Goal: Task Accomplishment & Management: Manage account settings

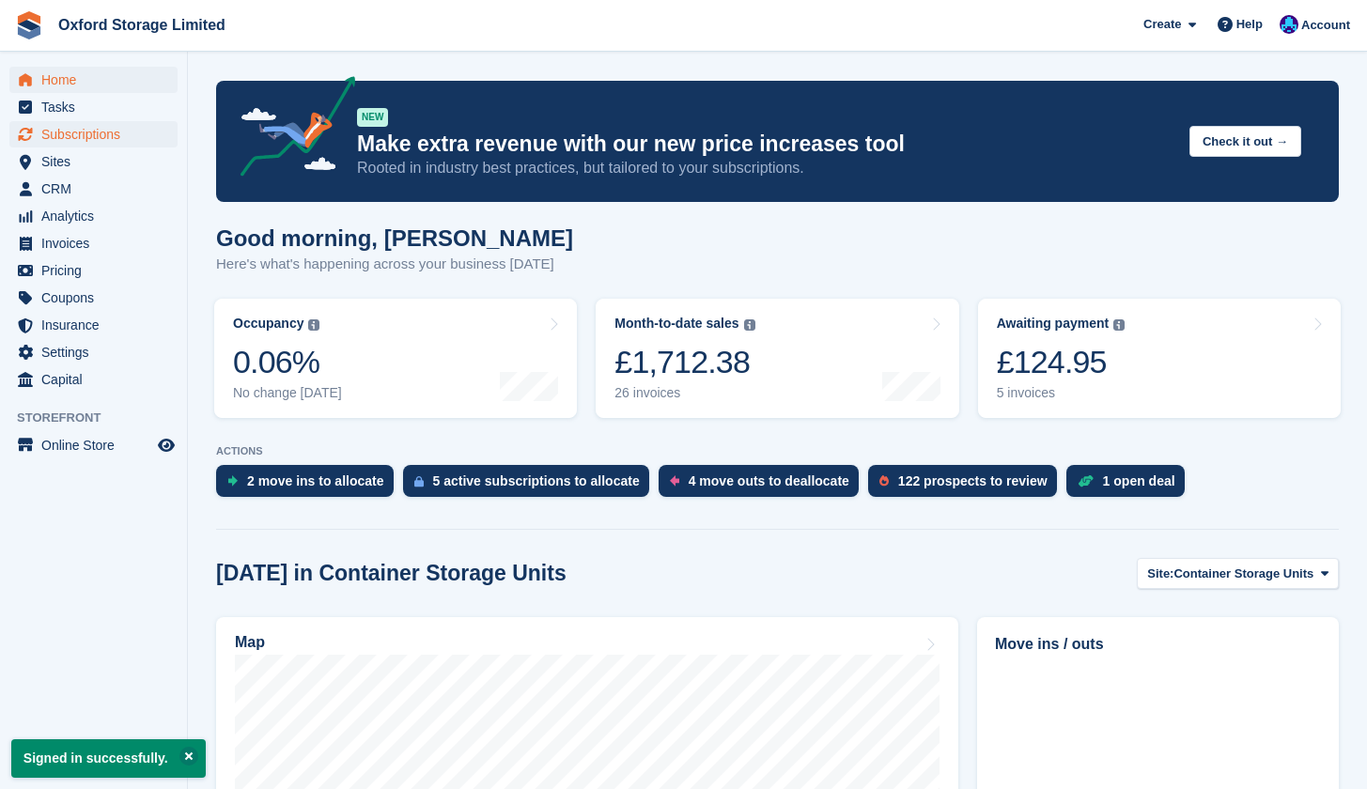
click at [91, 137] on span "Subscriptions" at bounding box center [97, 134] width 113 height 26
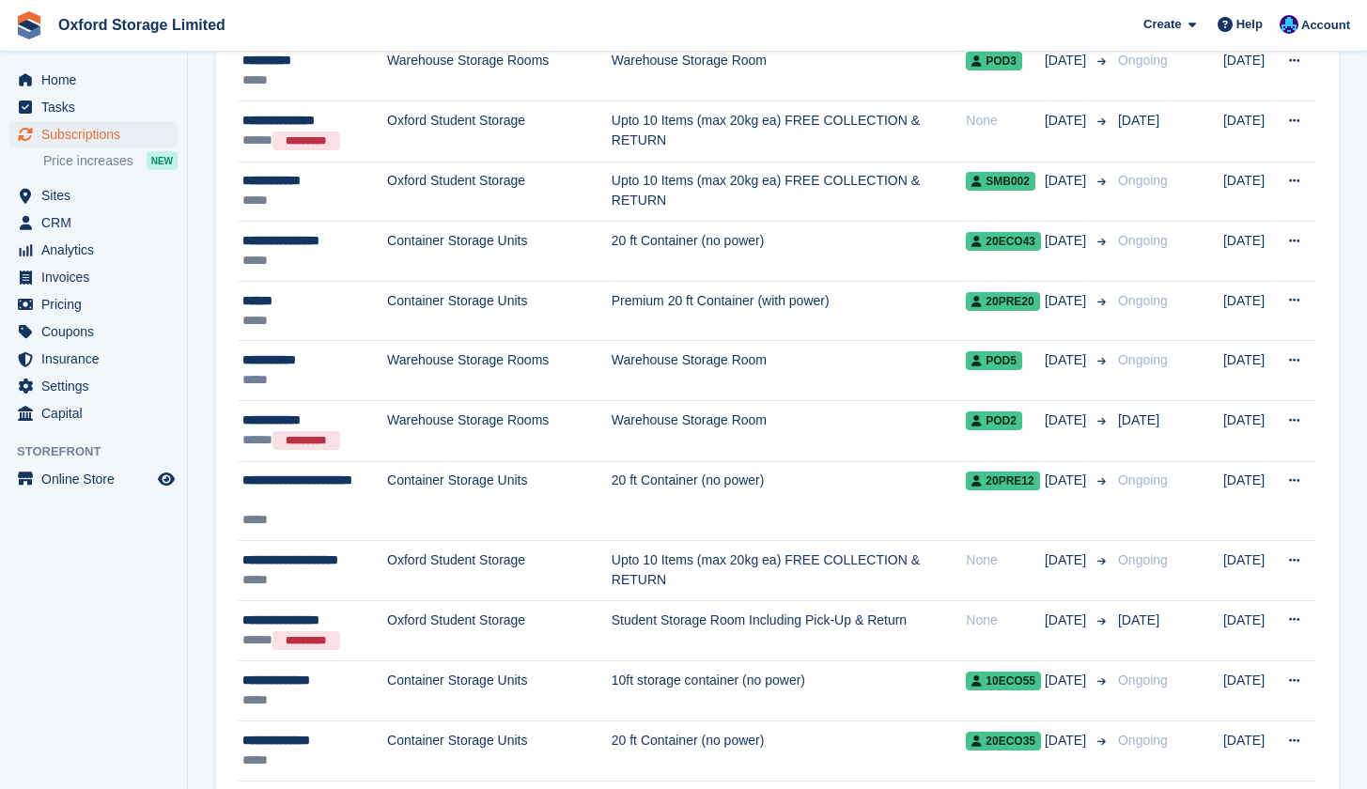
scroll to position [829, 0]
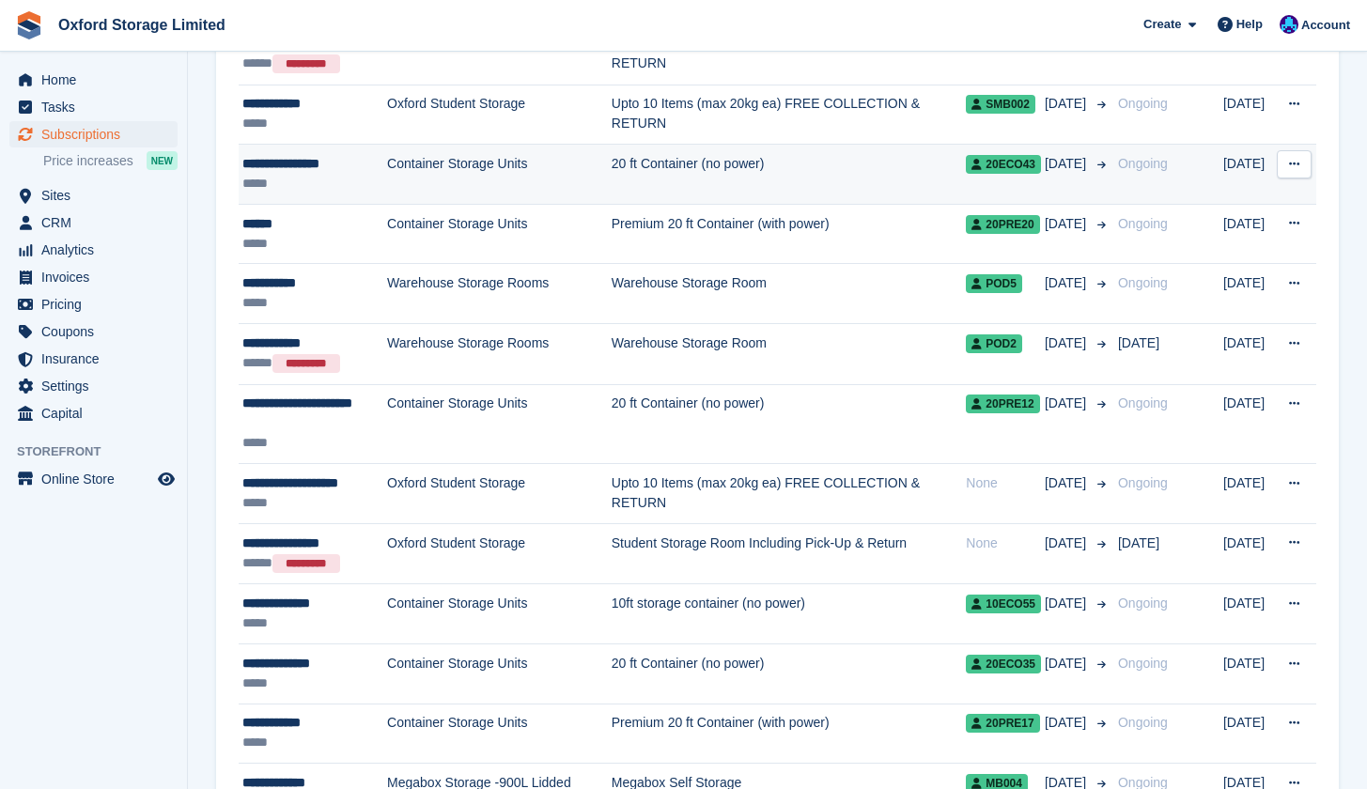
click at [1283, 152] on button at bounding box center [1294, 164] width 35 height 28
click at [1246, 241] on p "Cancel subscription" at bounding box center [1221, 241] width 163 height 24
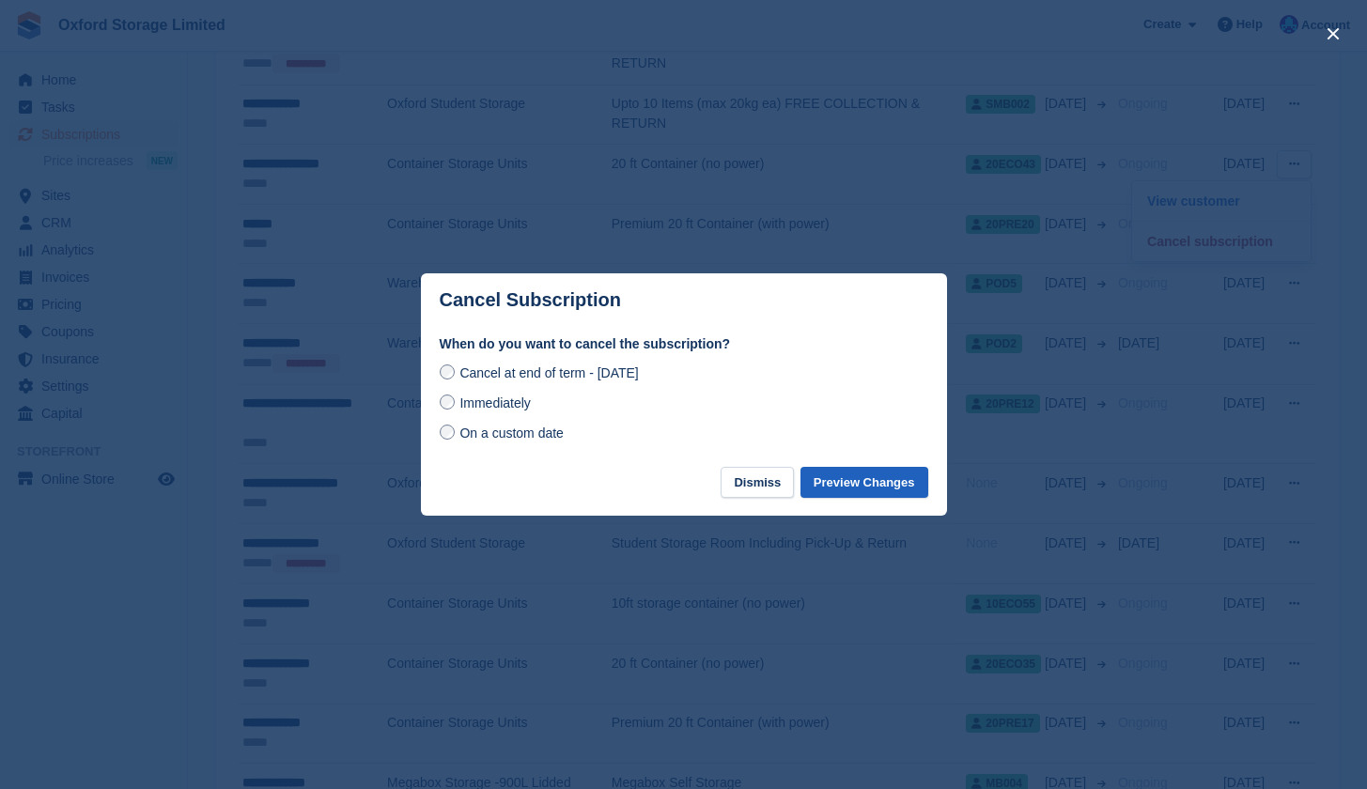
click at [830, 489] on button "Preview Changes" at bounding box center [864, 482] width 128 height 31
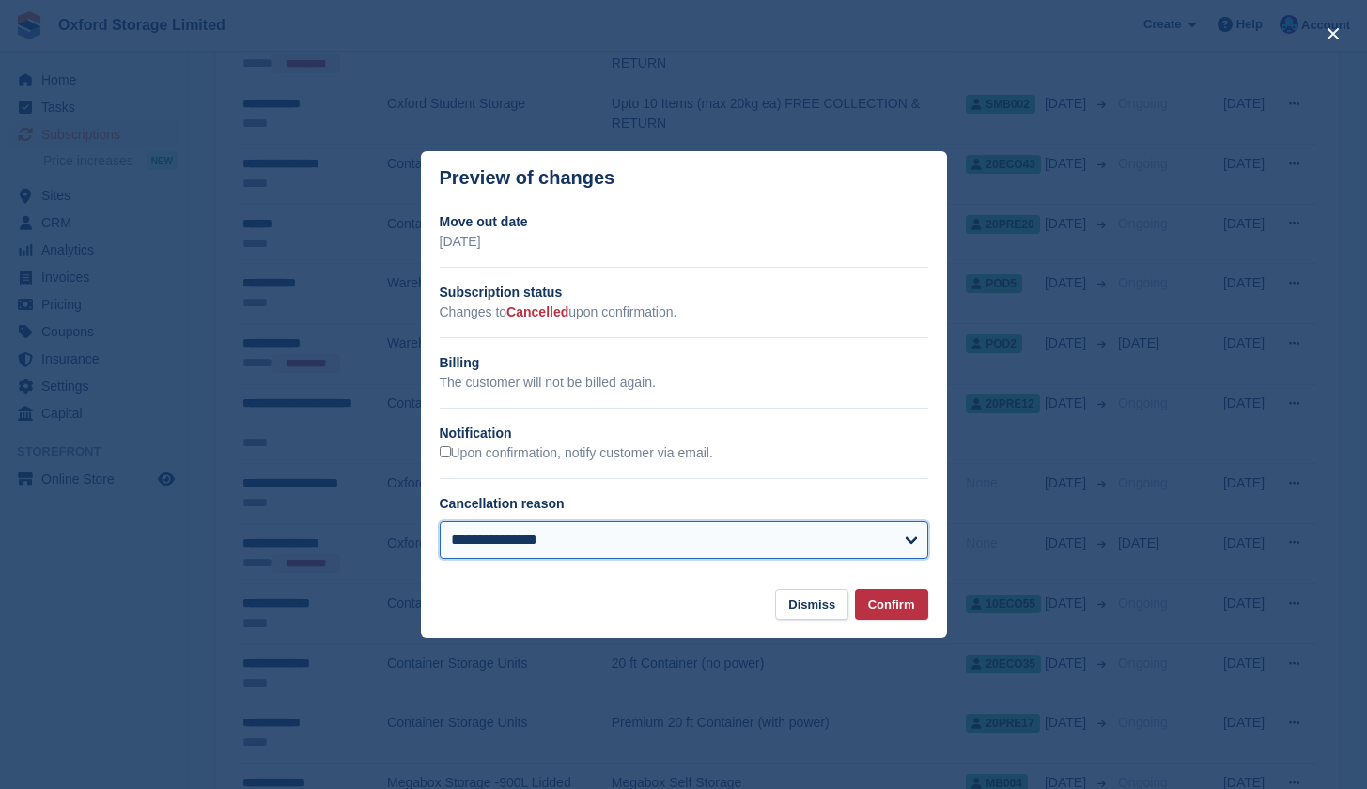
select select "**********"
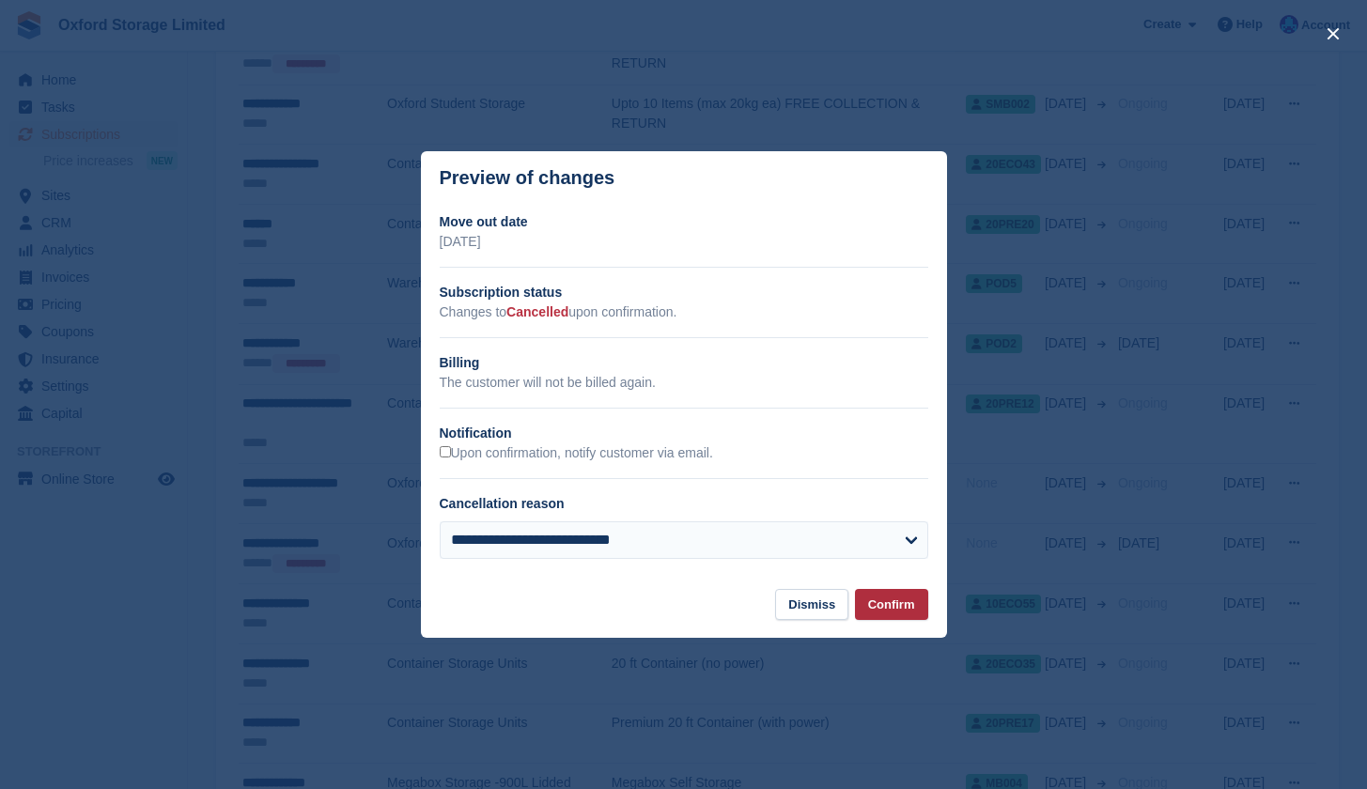
click at [889, 618] on button "Confirm" at bounding box center [891, 604] width 73 height 31
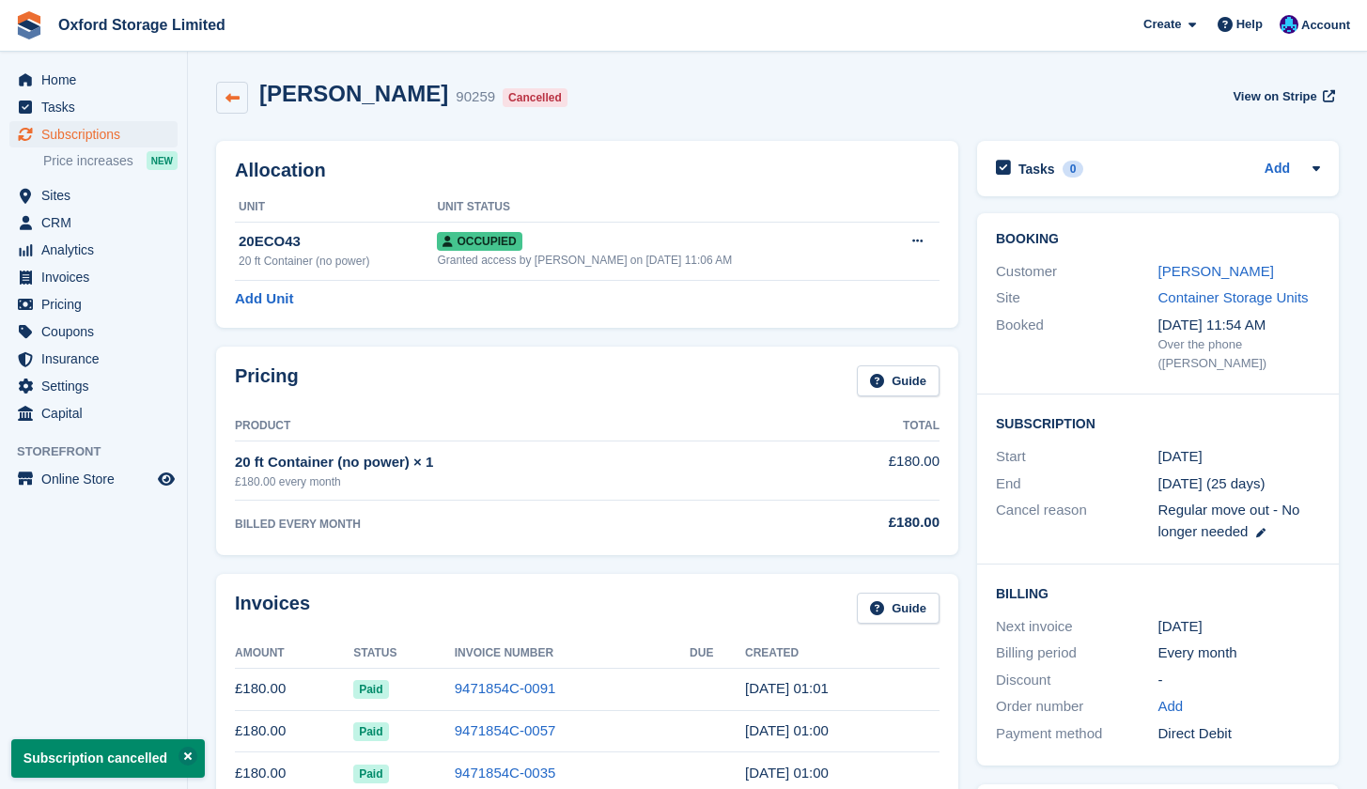
click at [242, 96] on link at bounding box center [232, 98] width 32 height 32
select select "**********"
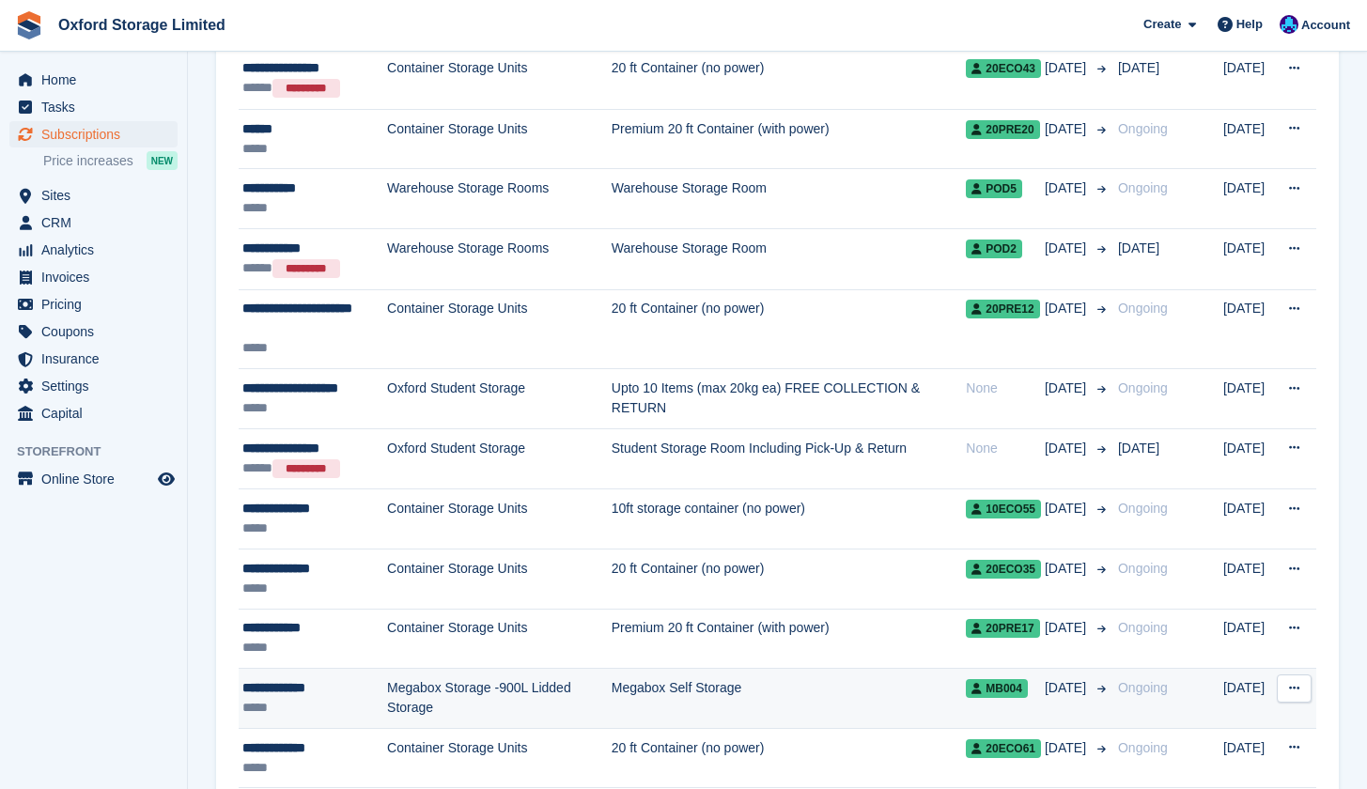
scroll to position [928, 0]
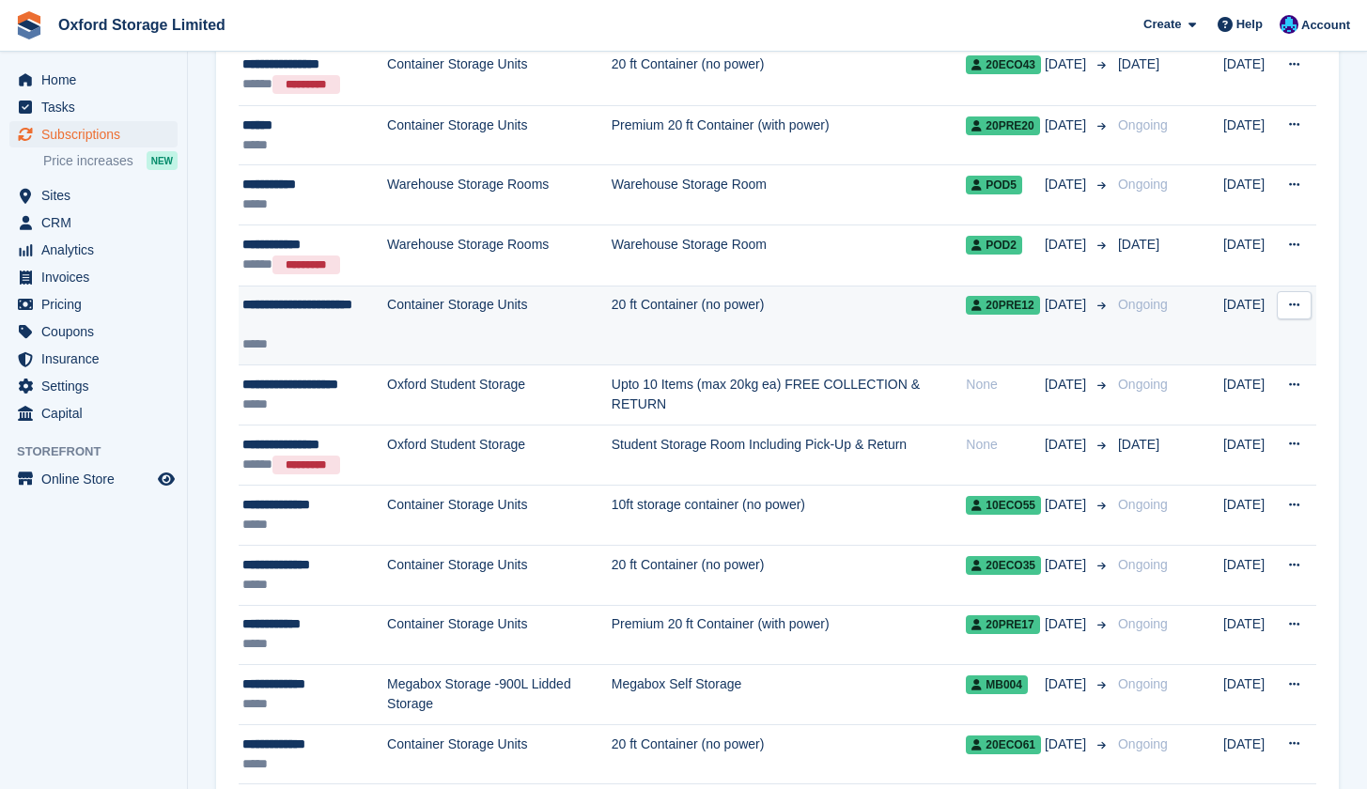
click at [863, 323] on td "20 ft Container (no power)" at bounding box center [789, 326] width 355 height 80
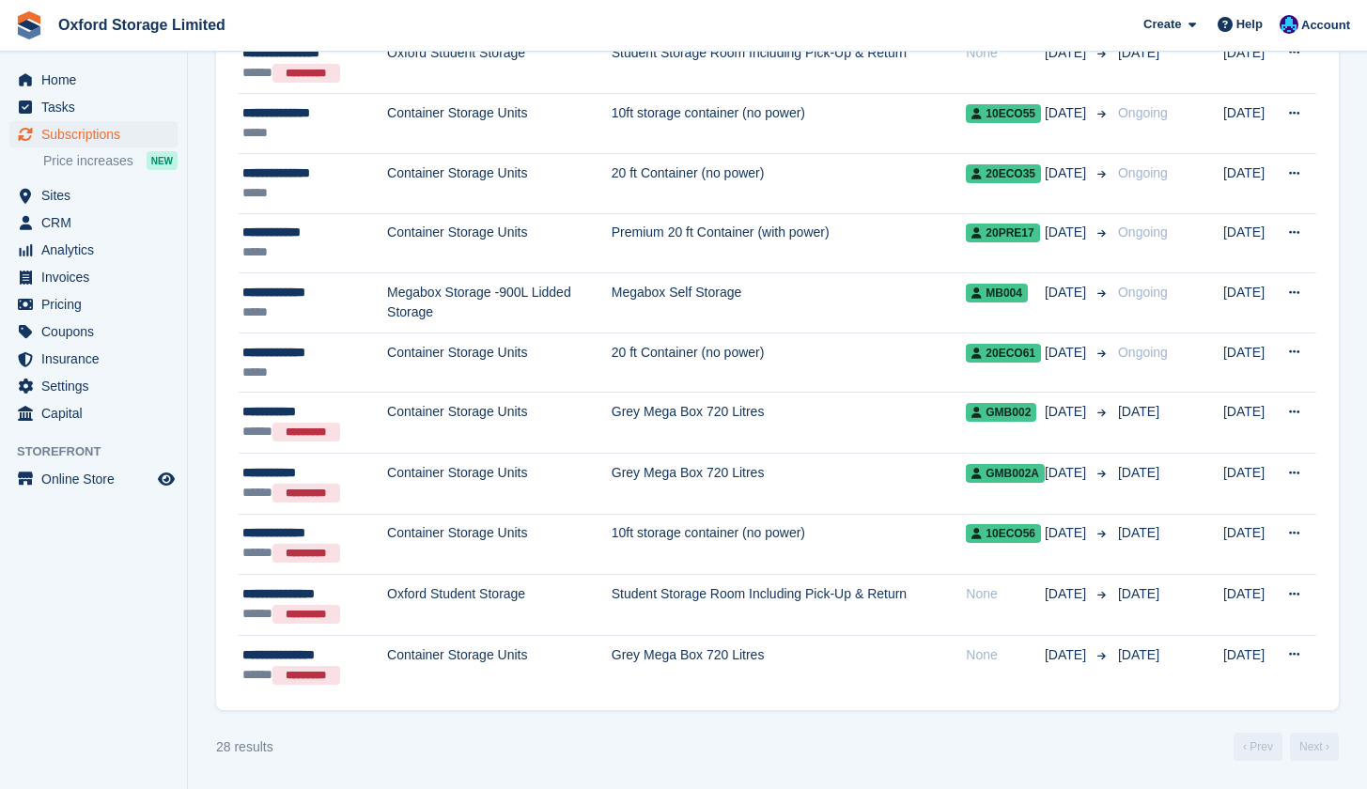
scroll to position [1320, 0]
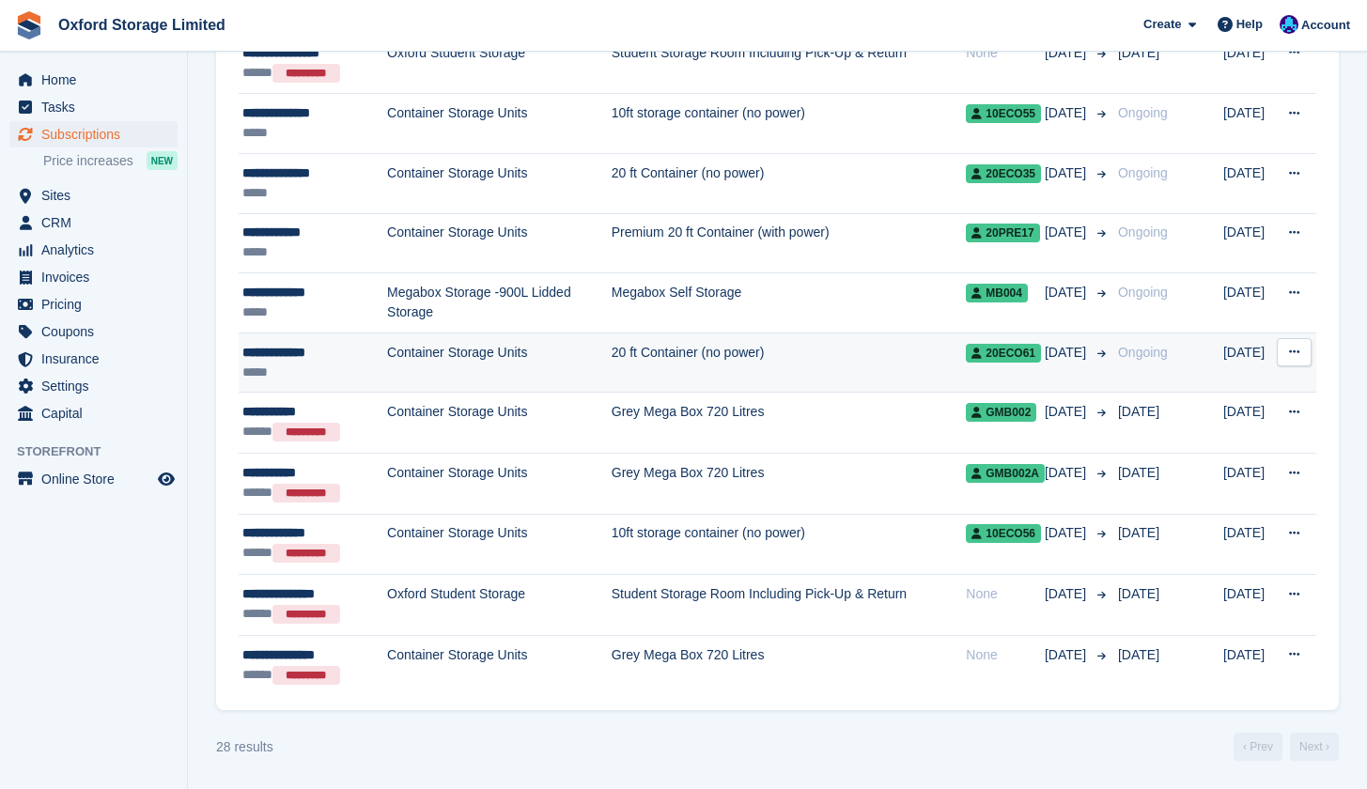
click at [1301, 348] on button at bounding box center [1294, 352] width 35 height 28
click at [1227, 427] on p "Cancel subscription" at bounding box center [1221, 429] width 163 height 24
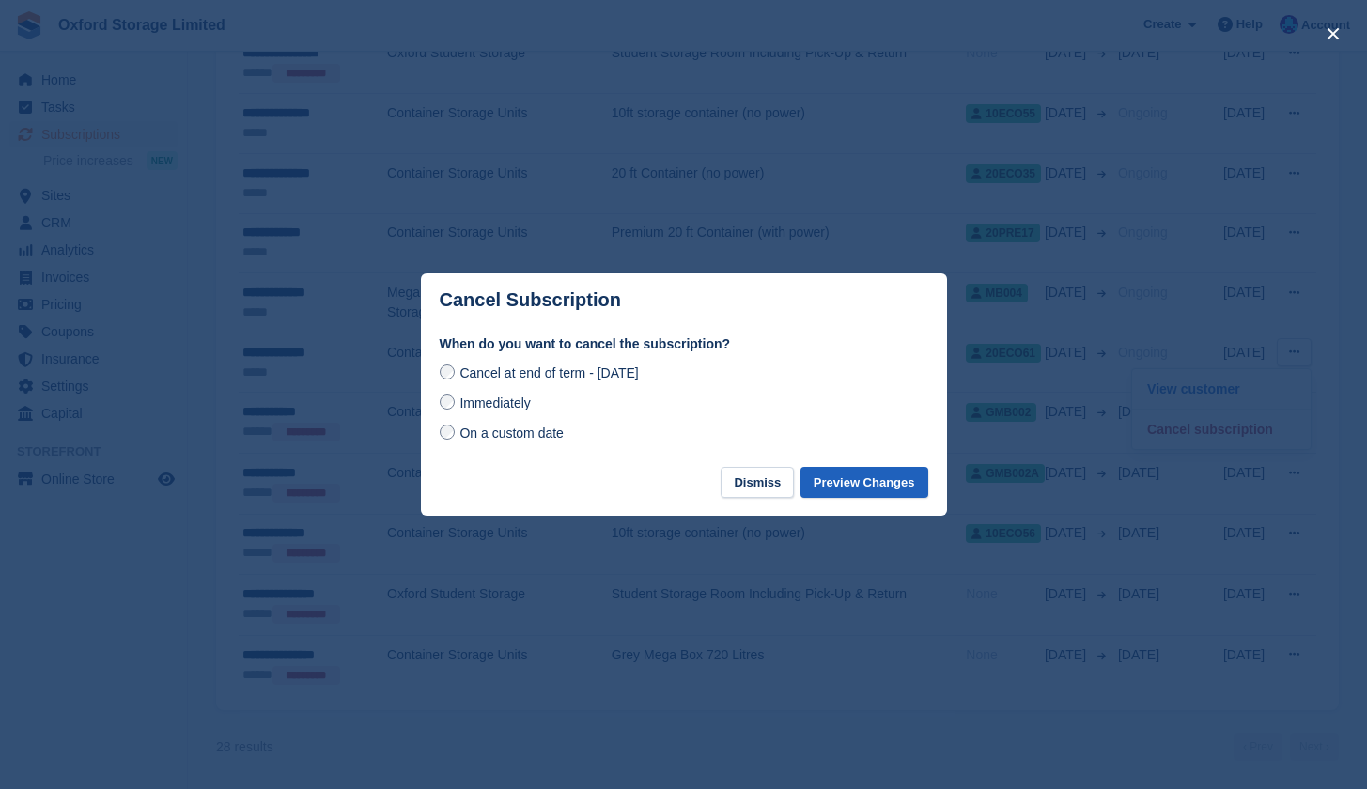
click at [840, 480] on button "Preview Changes" at bounding box center [864, 482] width 128 height 31
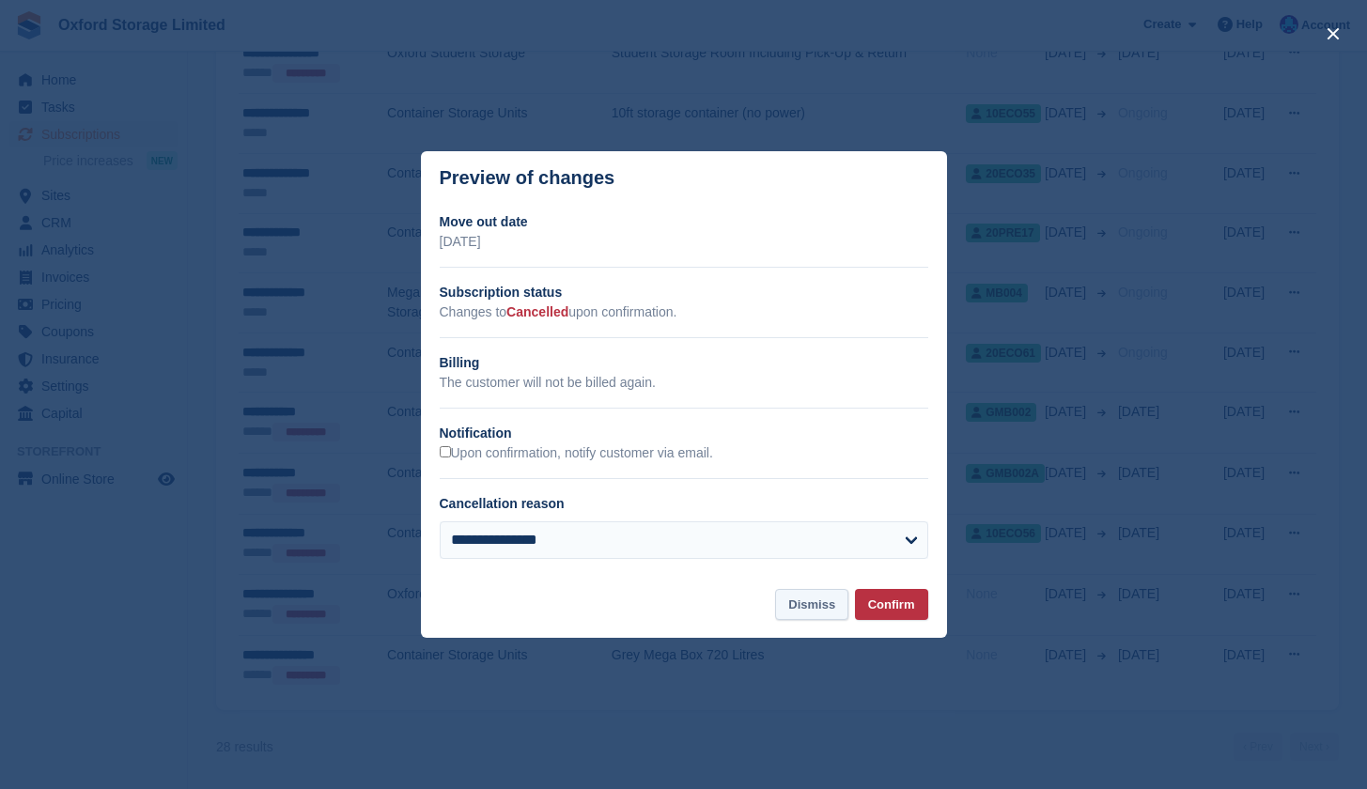
click at [828, 609] on button "Dismiss" at bounding box center [811, 604] width 73 height 31
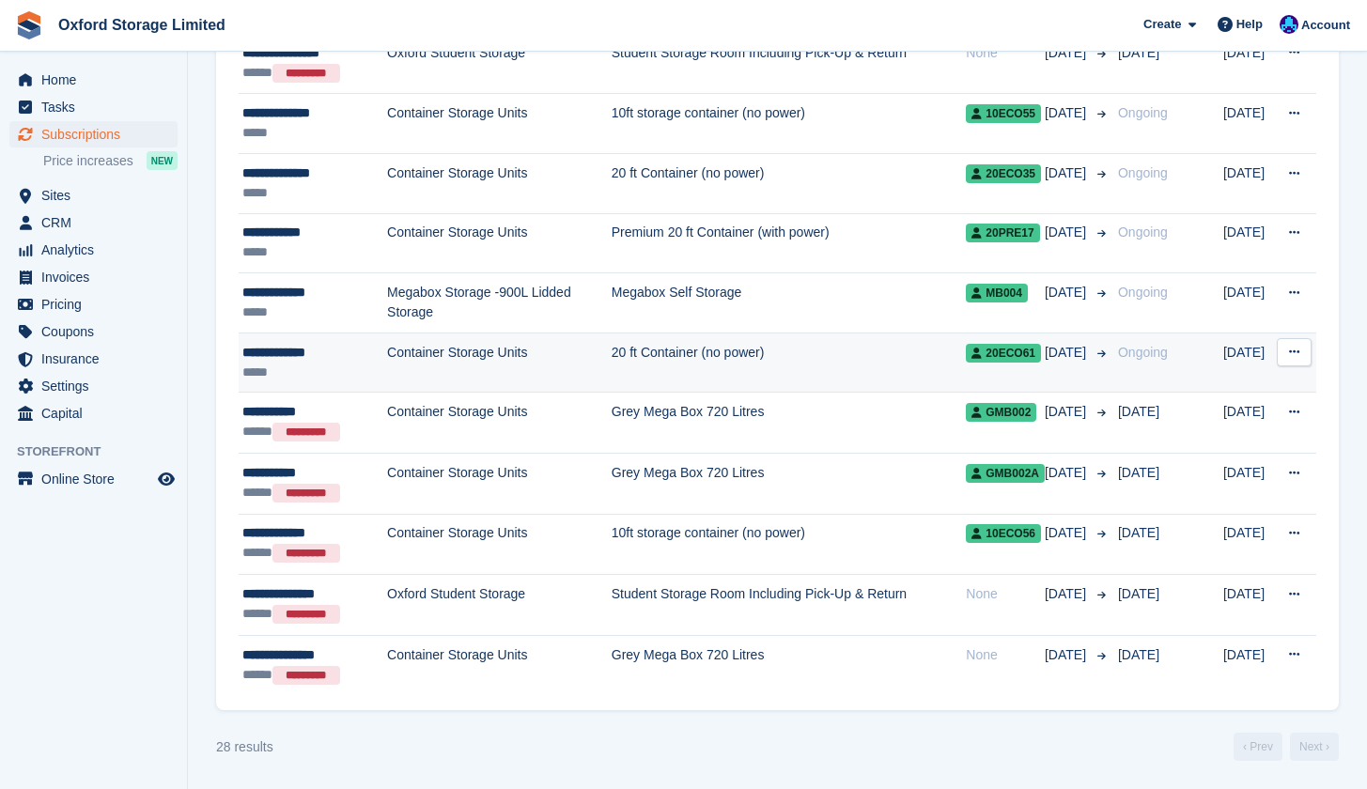
click at [1291, 359] on button at bounding box center [1294, 352] width 35 height 28
click at [1213, 425] on p "Cancel subscription" at bounding box center [1221, 429] width 163 height 24
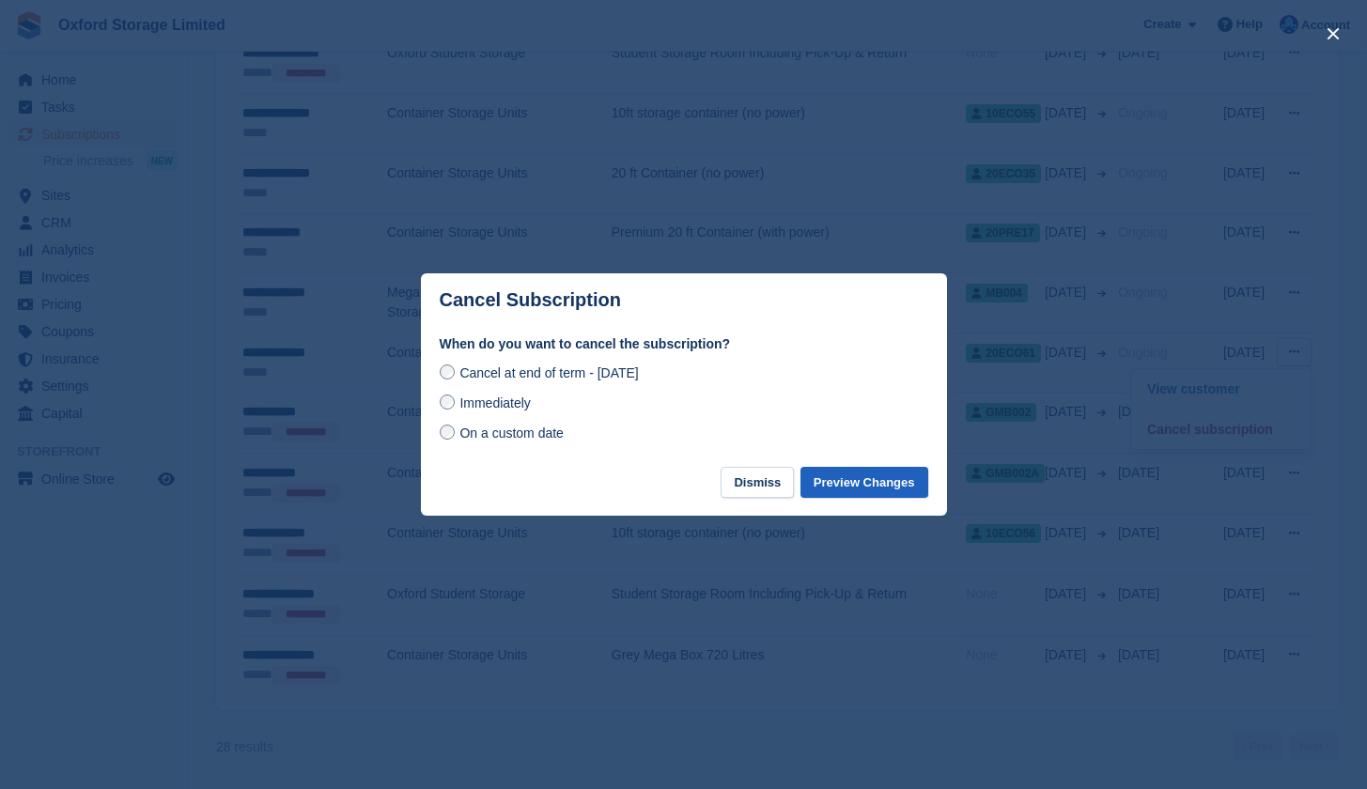
click at [869, 487] on button "Preview Changes" at bounding box center [864, 482] width 128 height 31
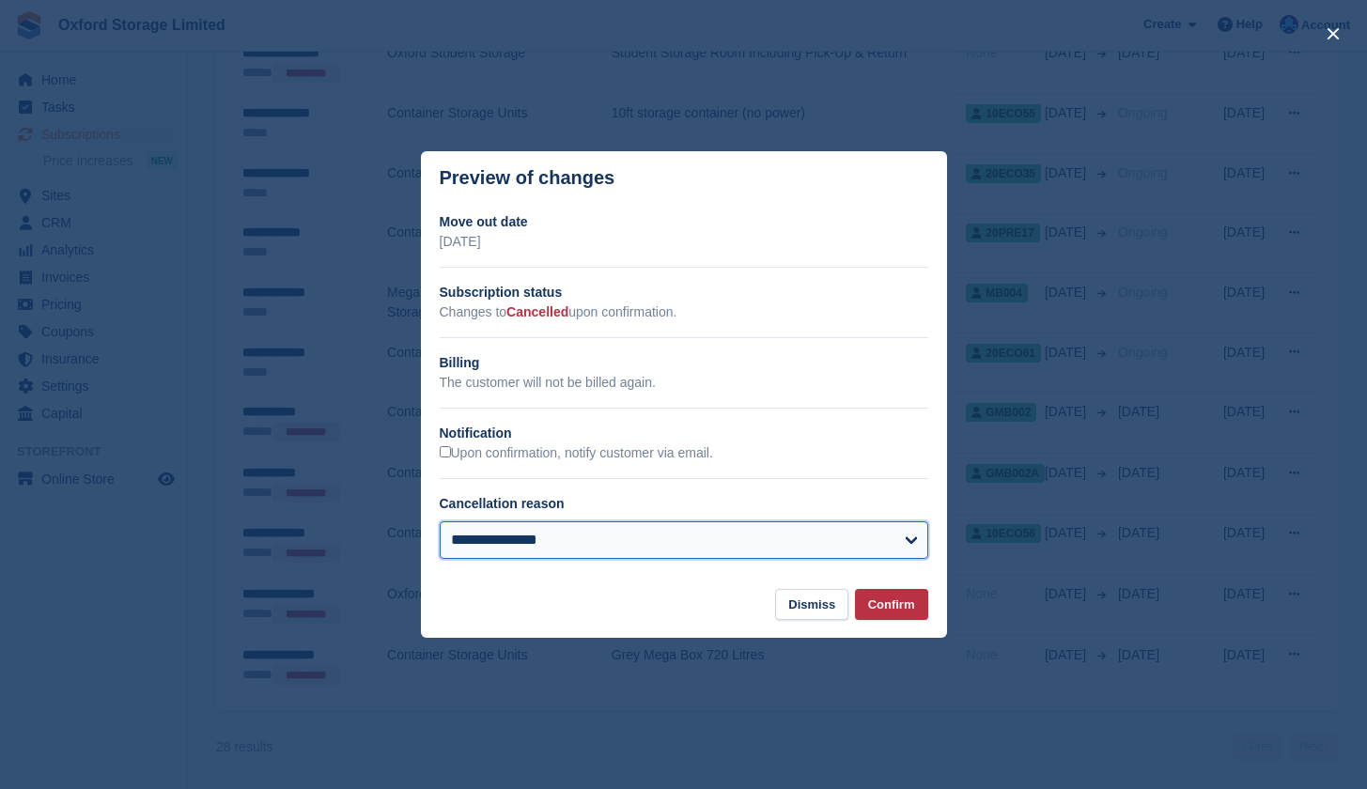
select select "**********"
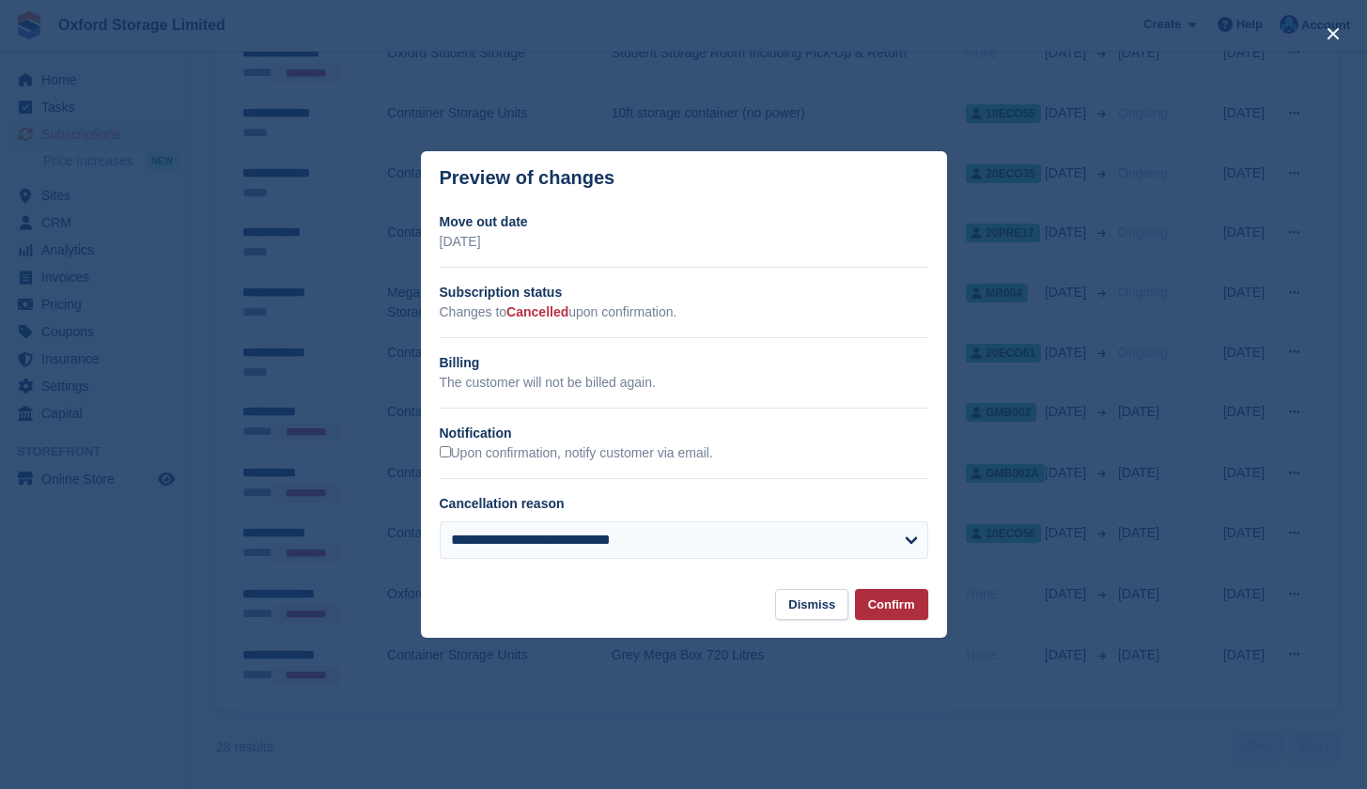
click at [908, 617] on button "Confirm" at bounding box center [891, 604] width 73 height 31
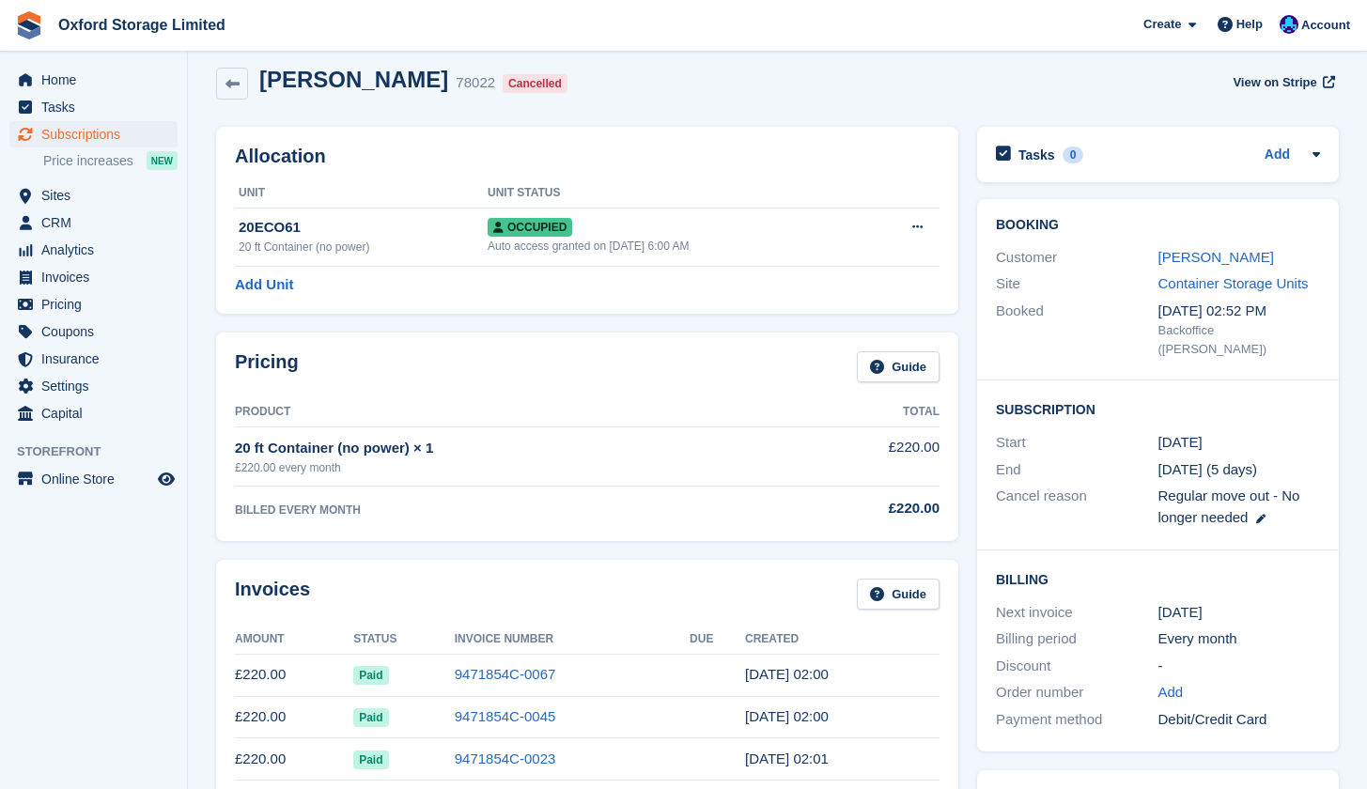
scroll to position [5, 0]
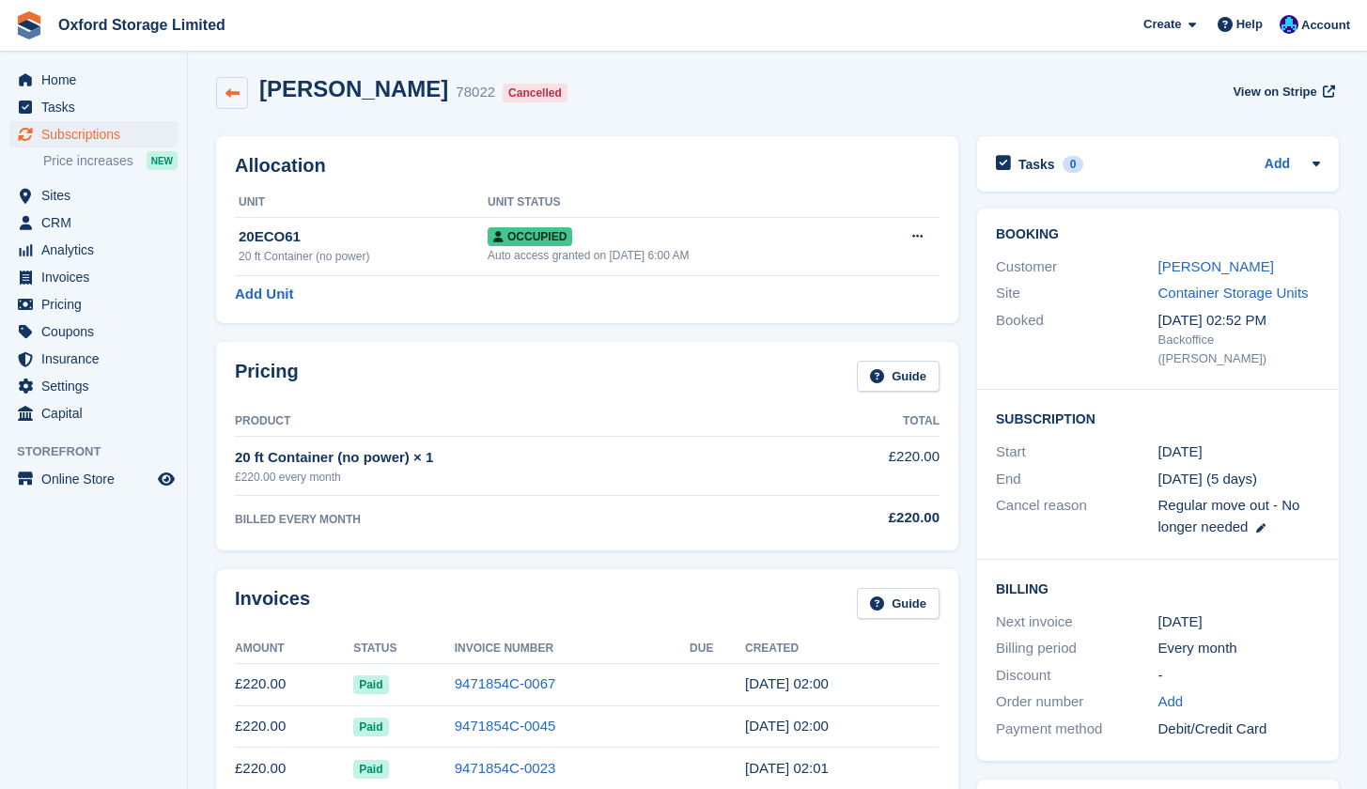
click at [234, 96] on icon at bounding box center [232, 93] width 14 height 14
select select "**********"
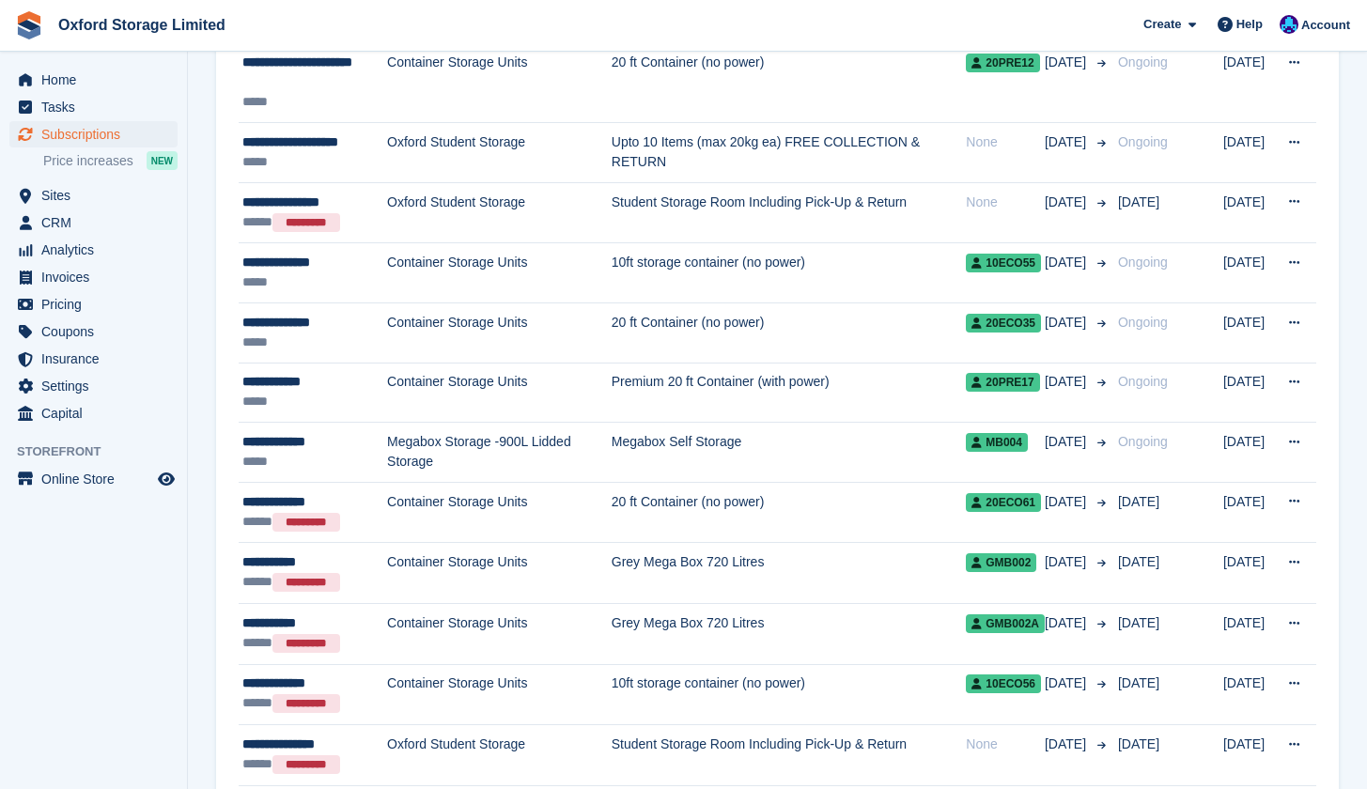
scroll to position [1211, 0]
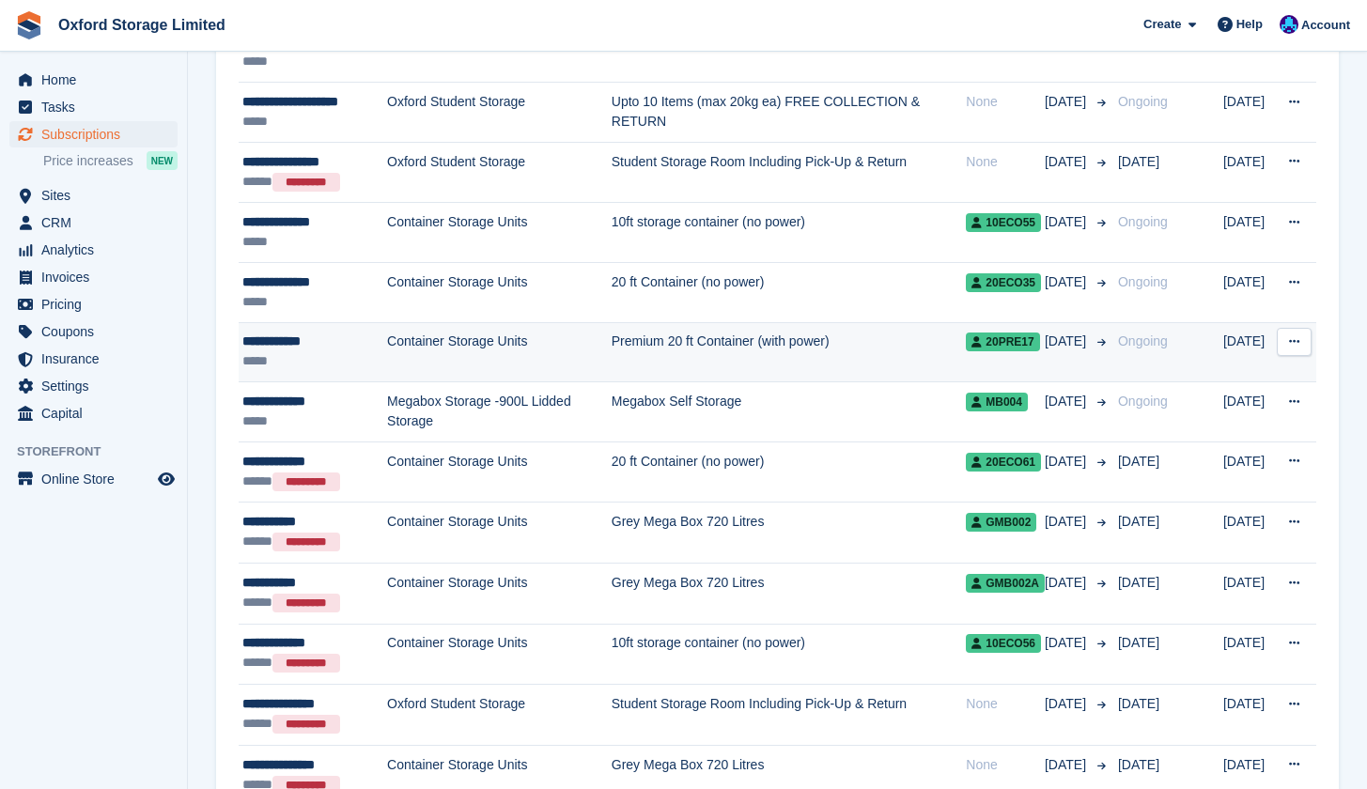
click at [760, 349] on td "Premium 20 ft Container (with power)" at bounding box center [789, 352] width 355 height 60
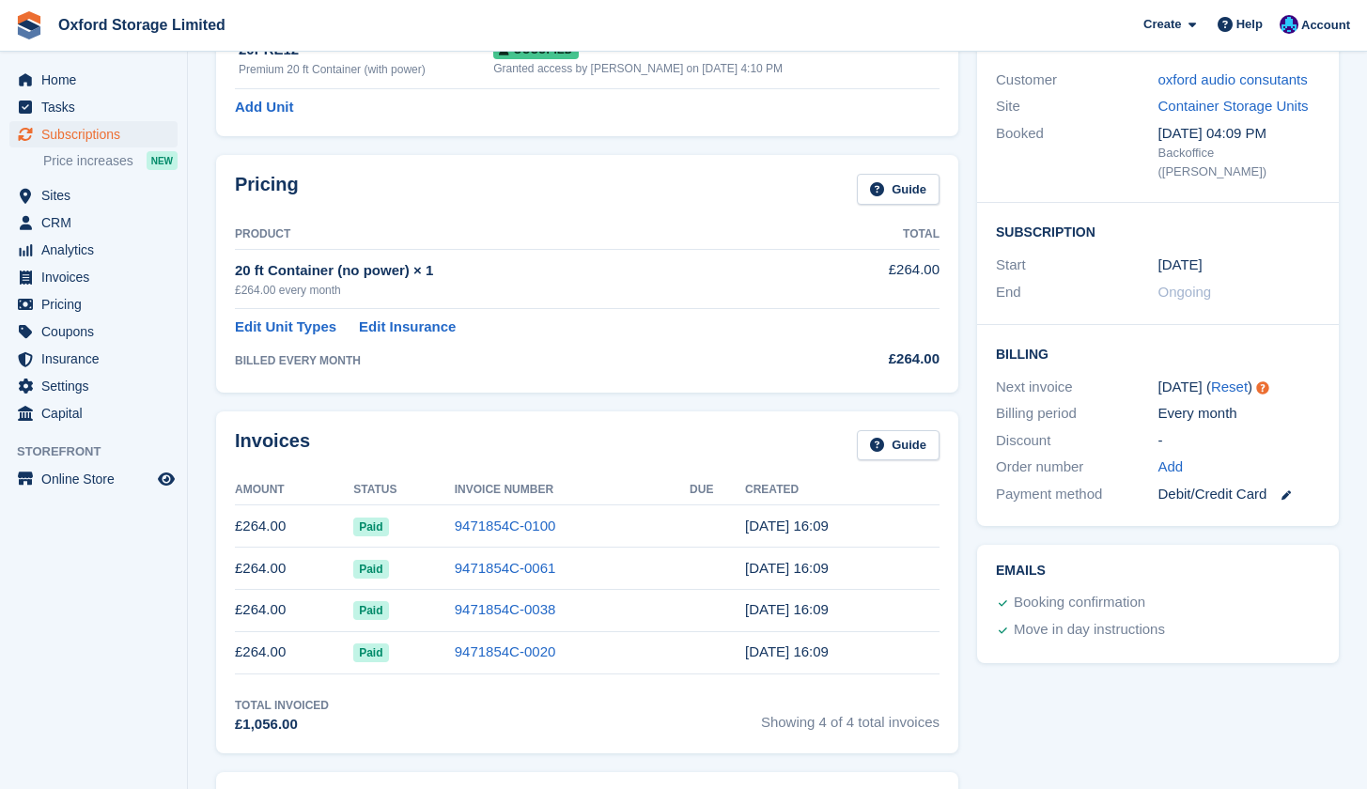
scroll to position [211, 0]
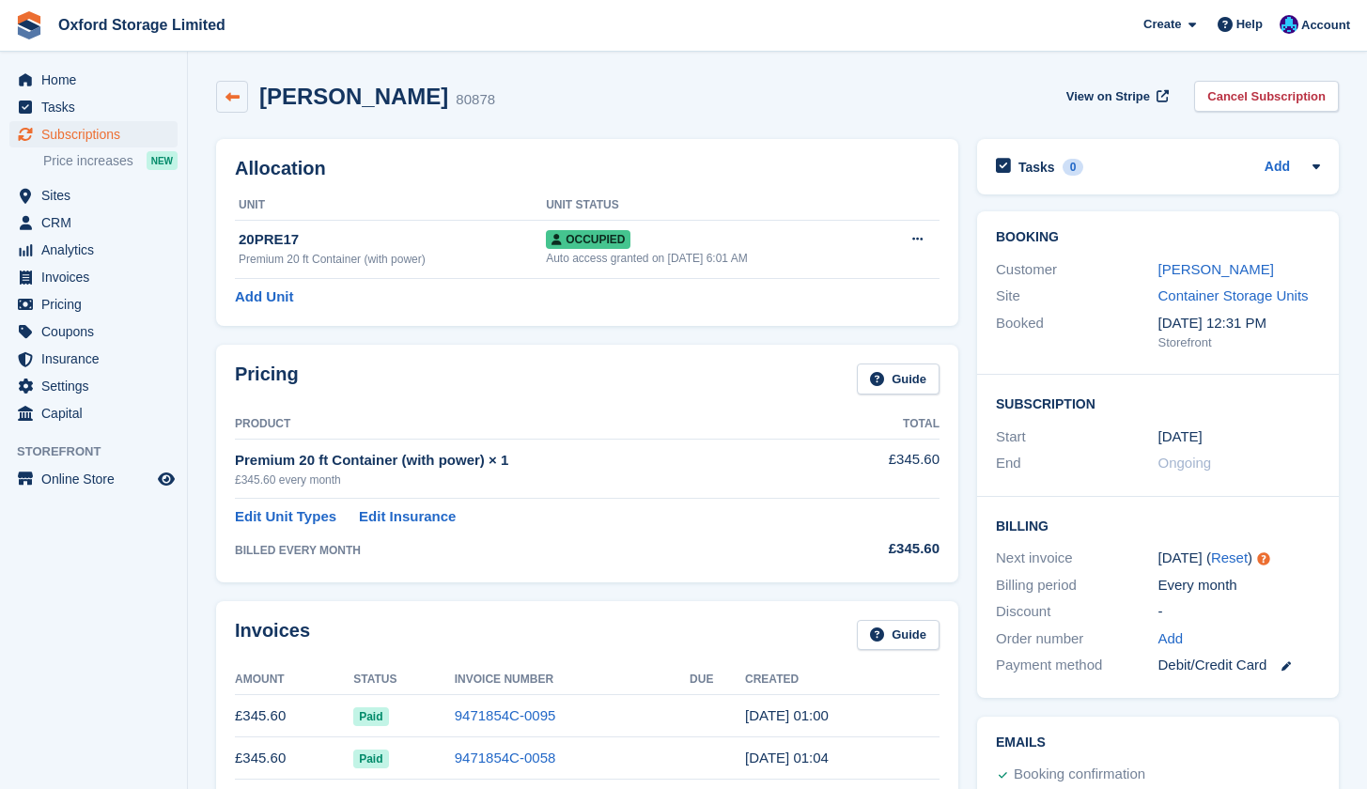
click at [237, 101] on icon at bounding box center [232, 97] width 14 height 14
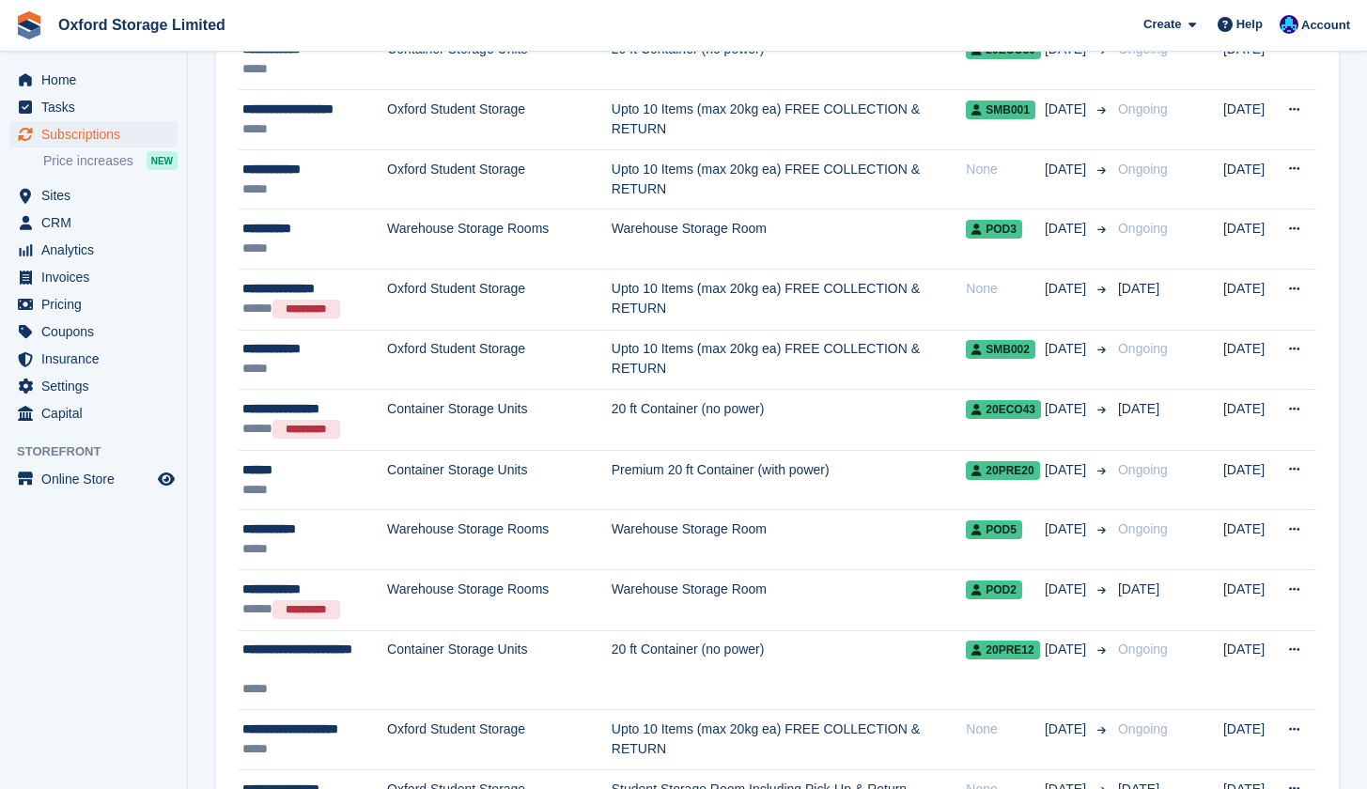
scroll to position [584, 0]
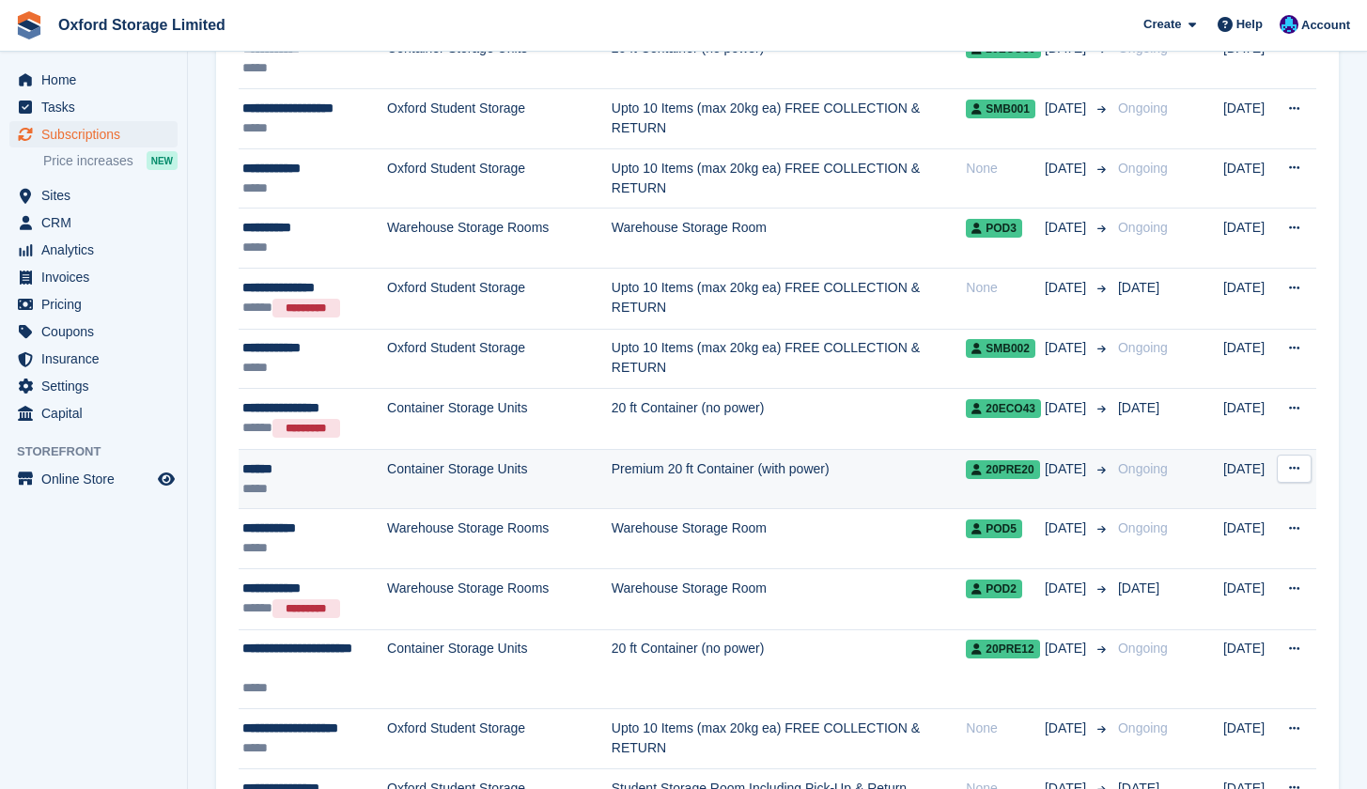
click at [640, 473] on td "Premium 20 ft Container (with power)" at bounding box center [789, 479] width 355 height 60
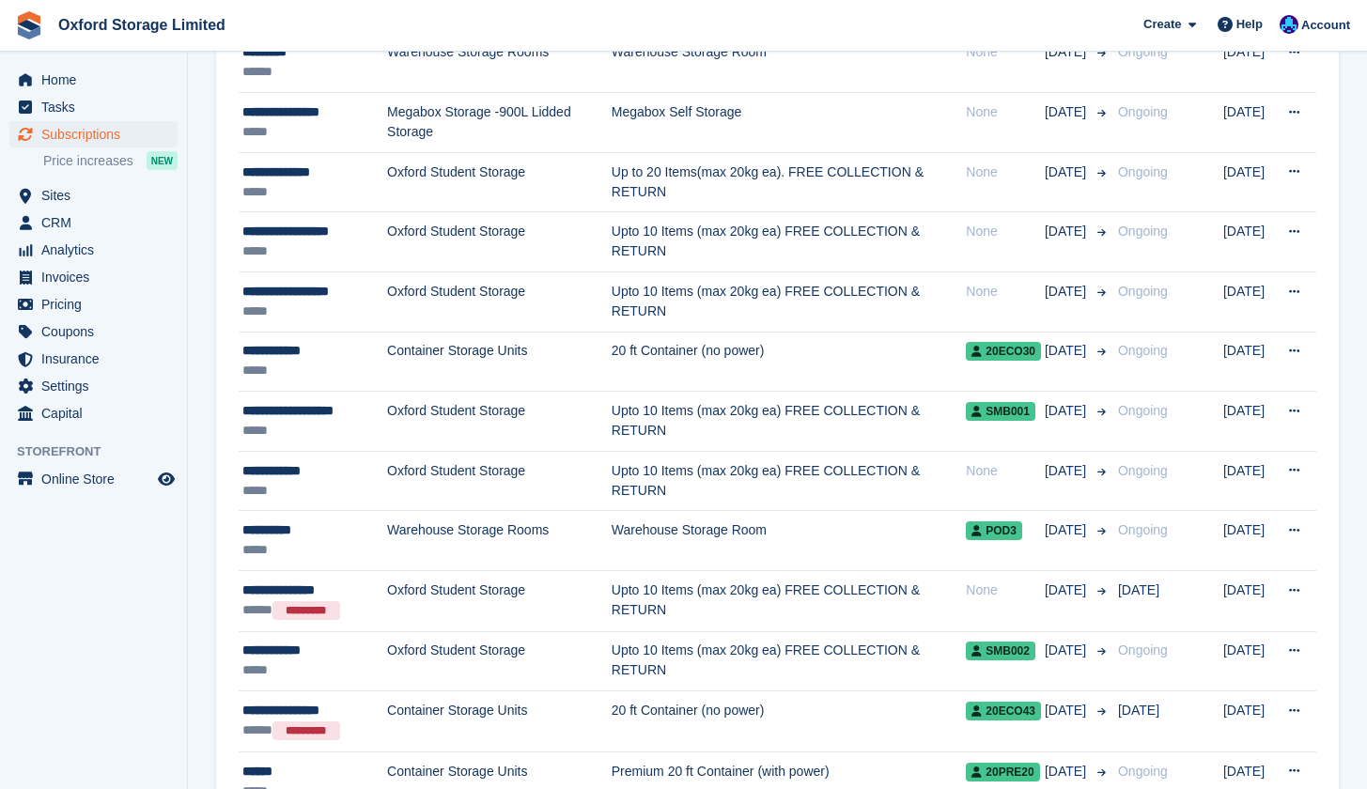
scroll to position [291, 0]
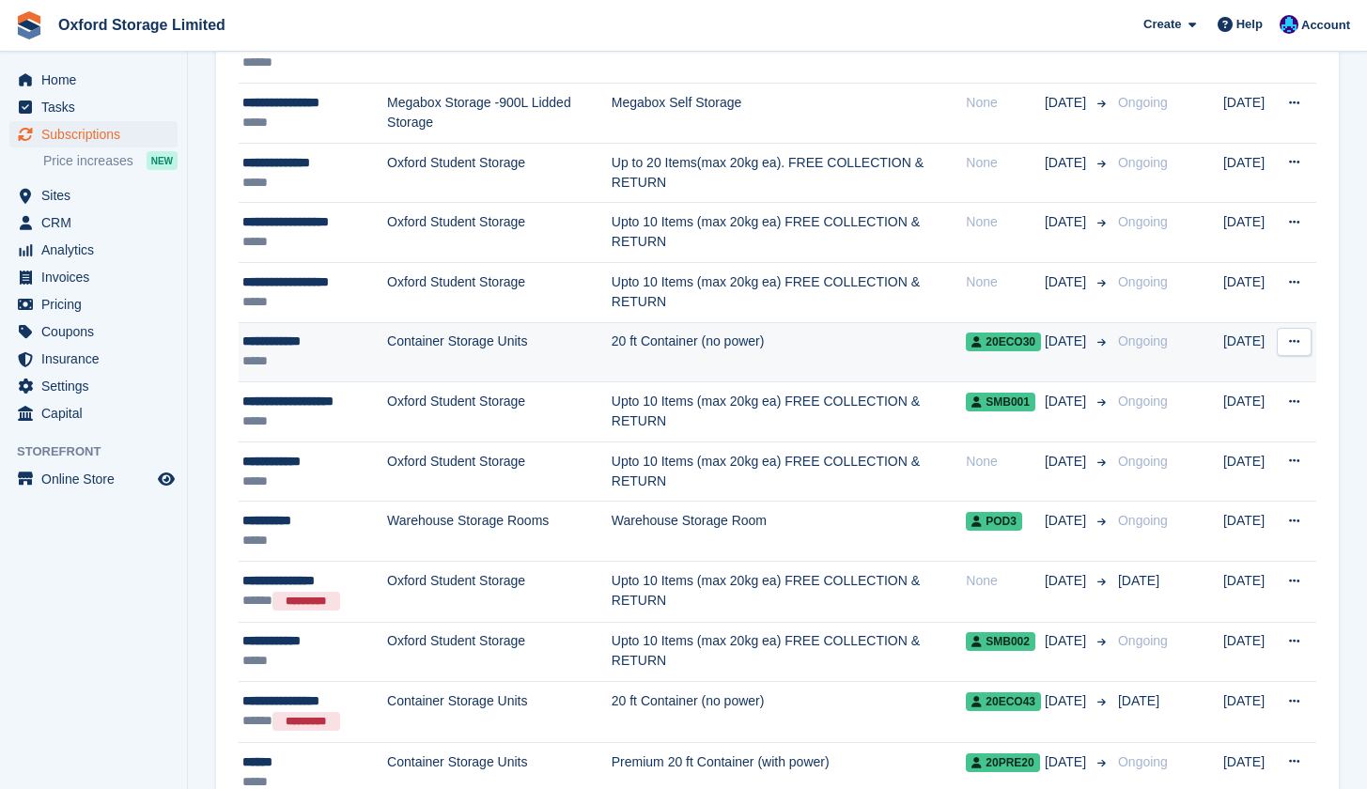
click at [404, 334] on td "Container Storage Units" at bounding box center [499, 352] width 225 height 60
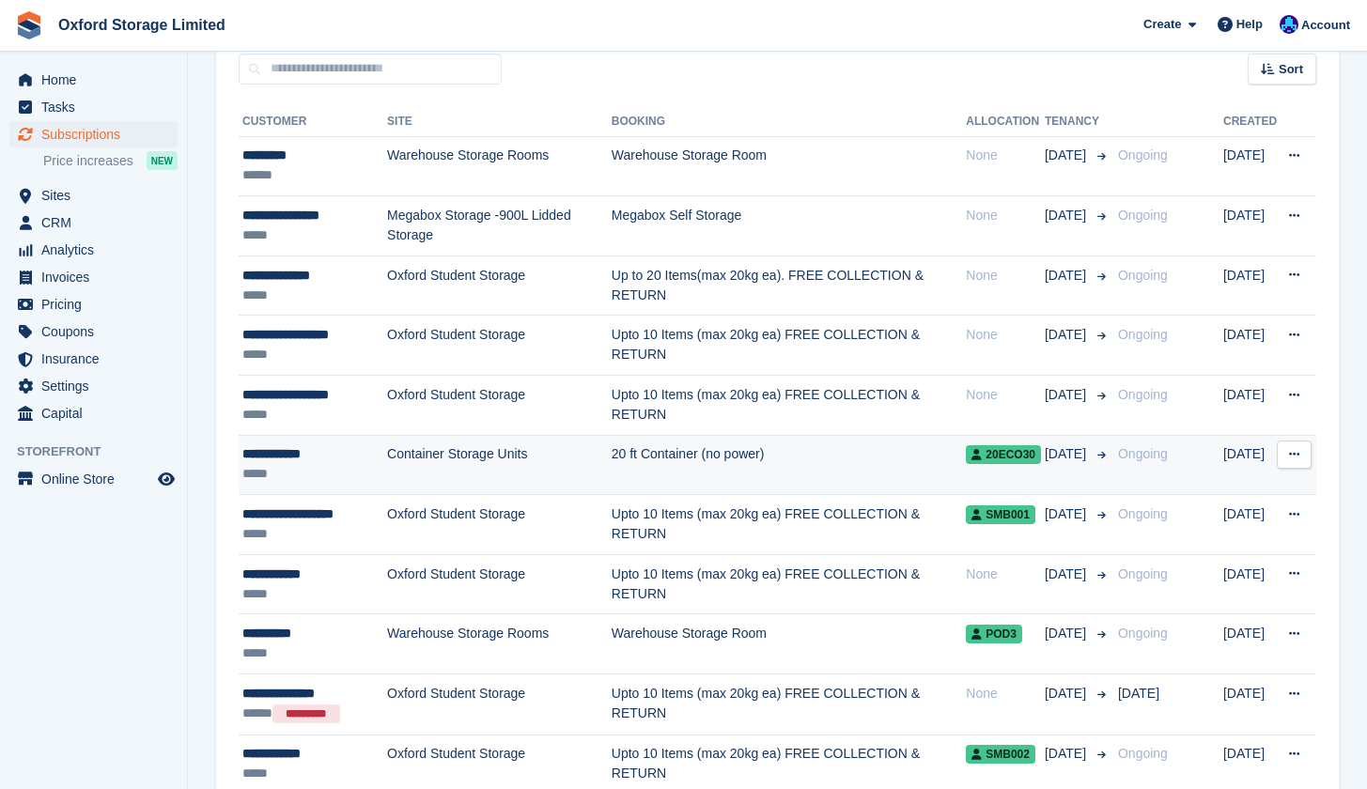
scroll to position [135, 0]
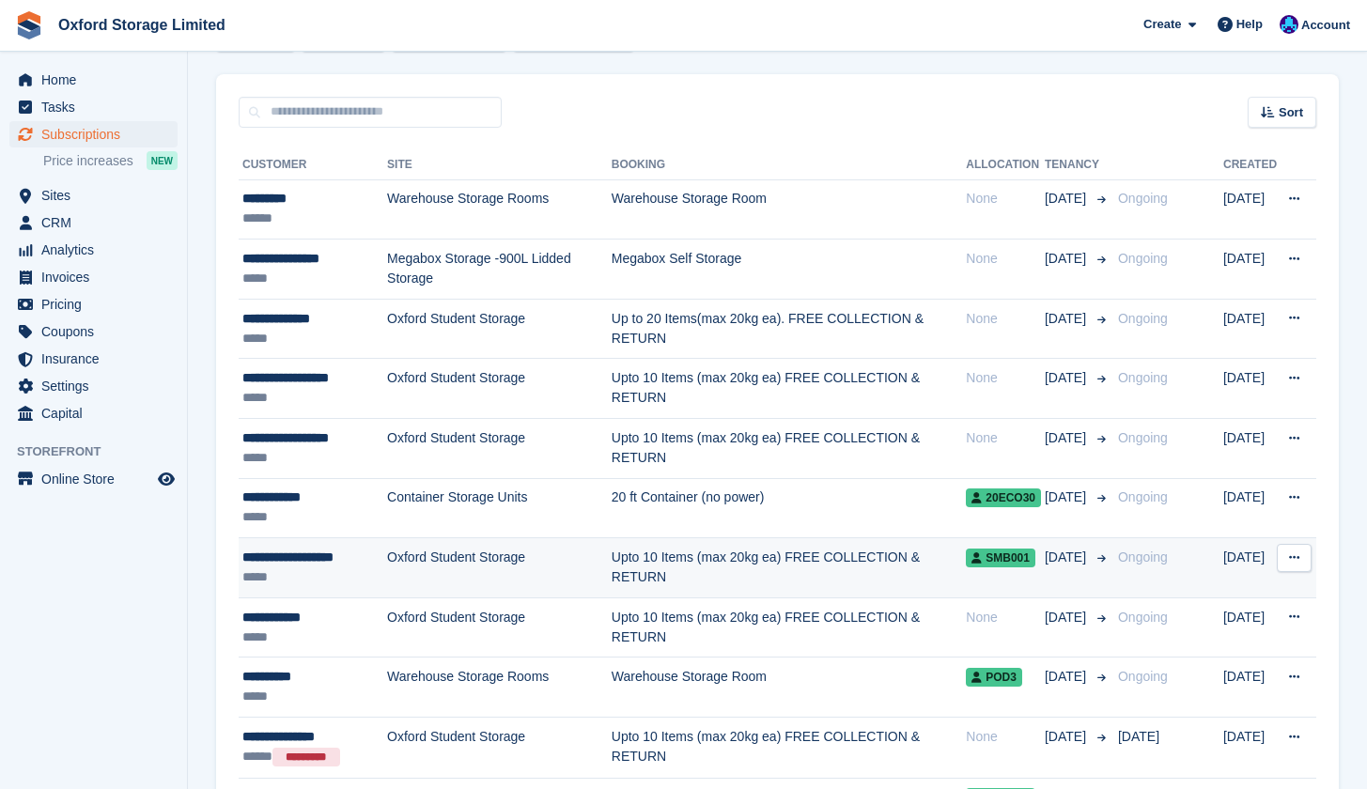
click at [815, 565] on td "Upto 10 Items (max 20kg ea) FREE COLLECTION & RETURN" at bounding box center [789, 568] width 355 height 60
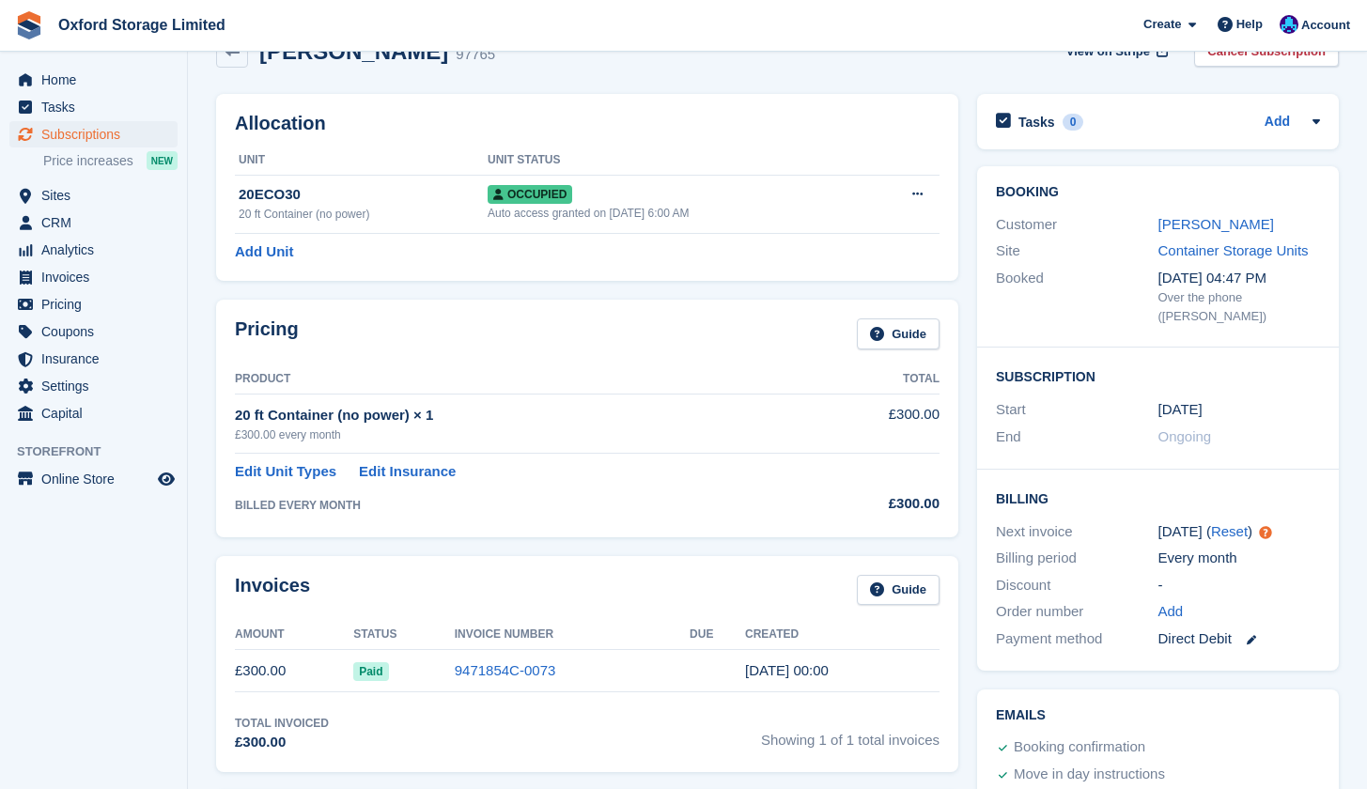
scroll to position [31, 0]
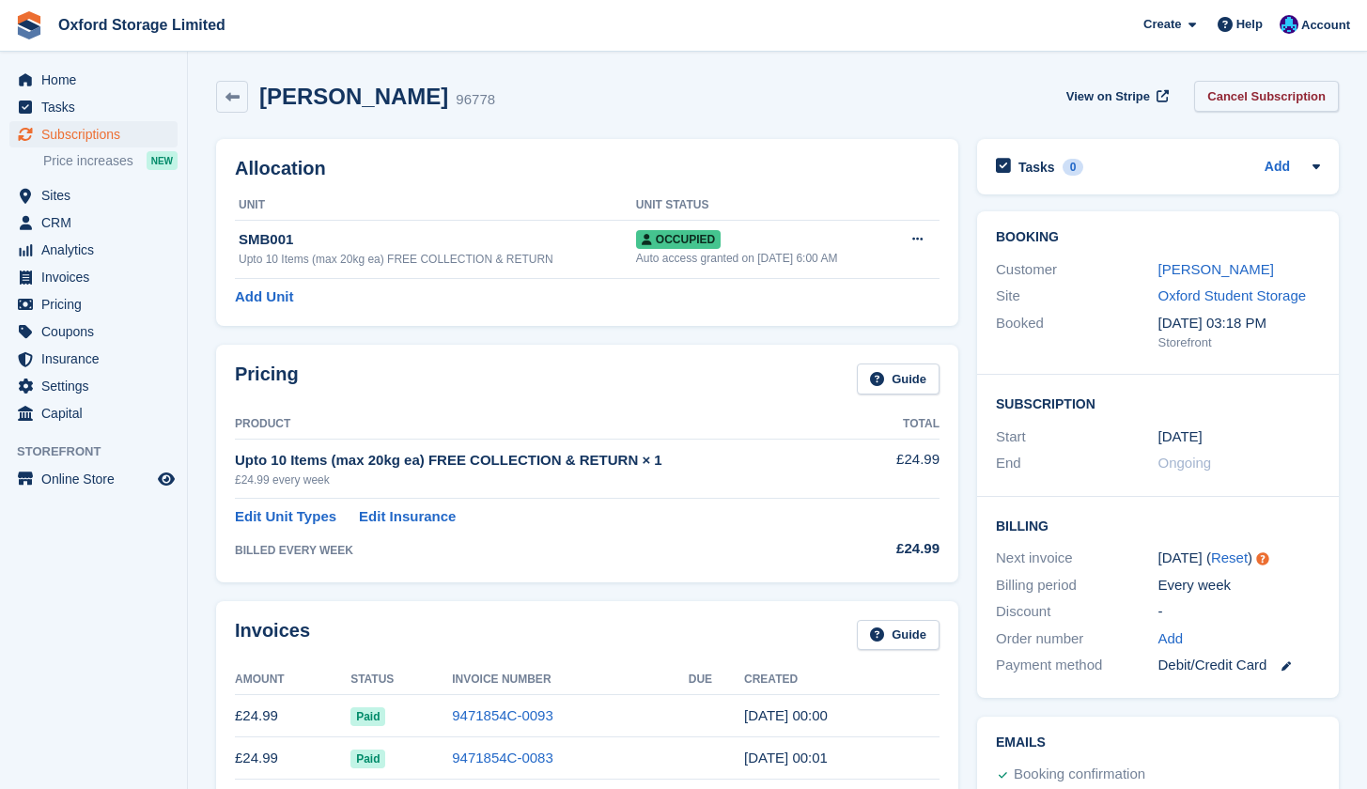
click at [1251, 103] on link "Cancel Subscription" at bounding box center [1266, 96] width 145 height 31
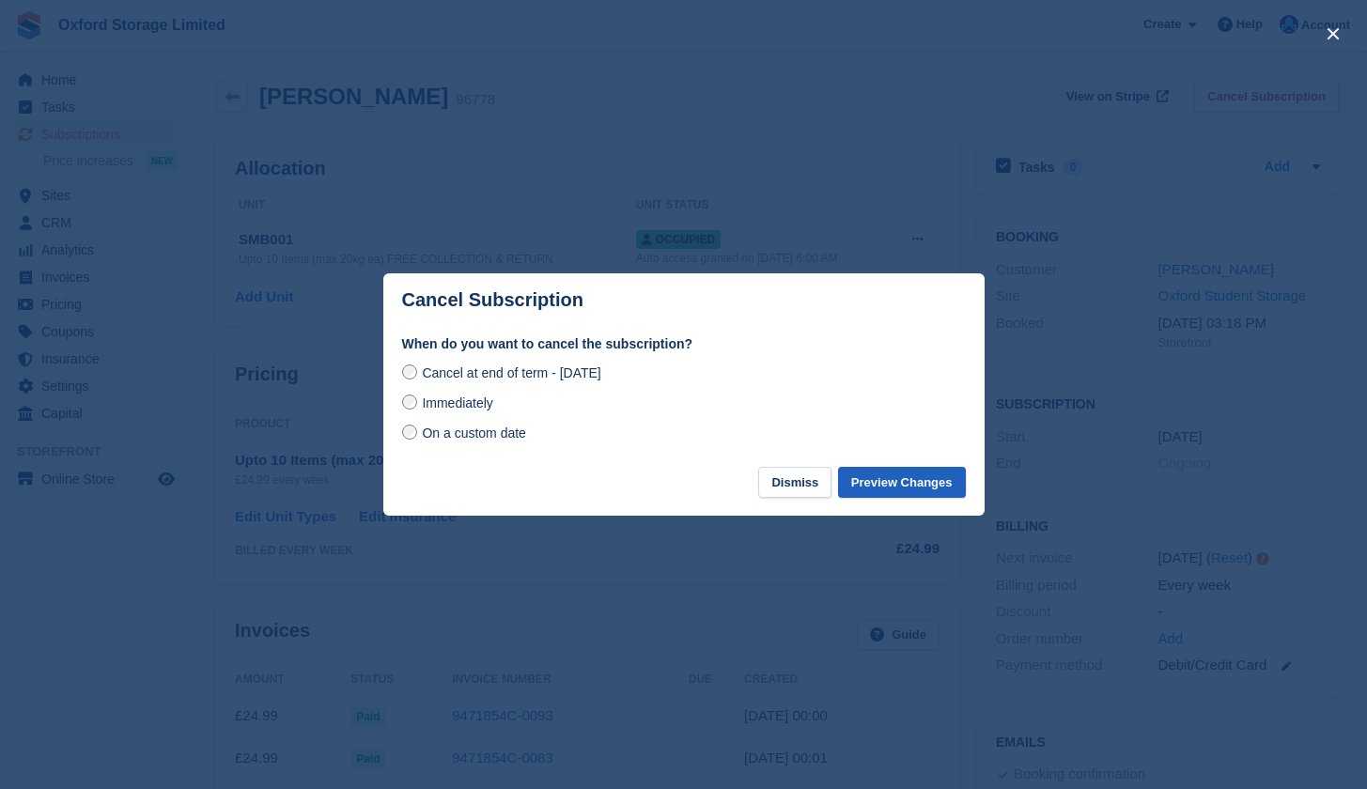
click at [875, 482] on button "Preview Changes" at bounding box center [902, 482] width 128 height 31
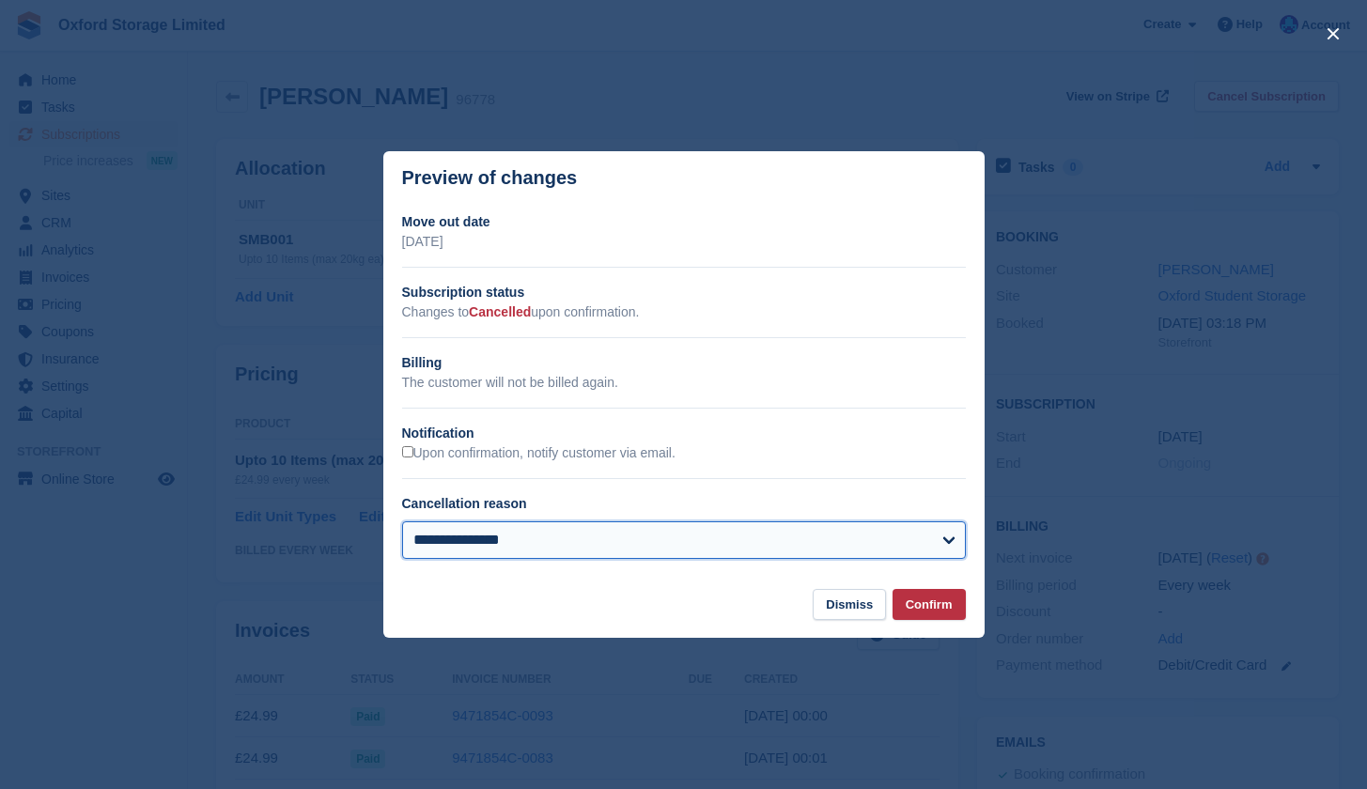
select select "**********"
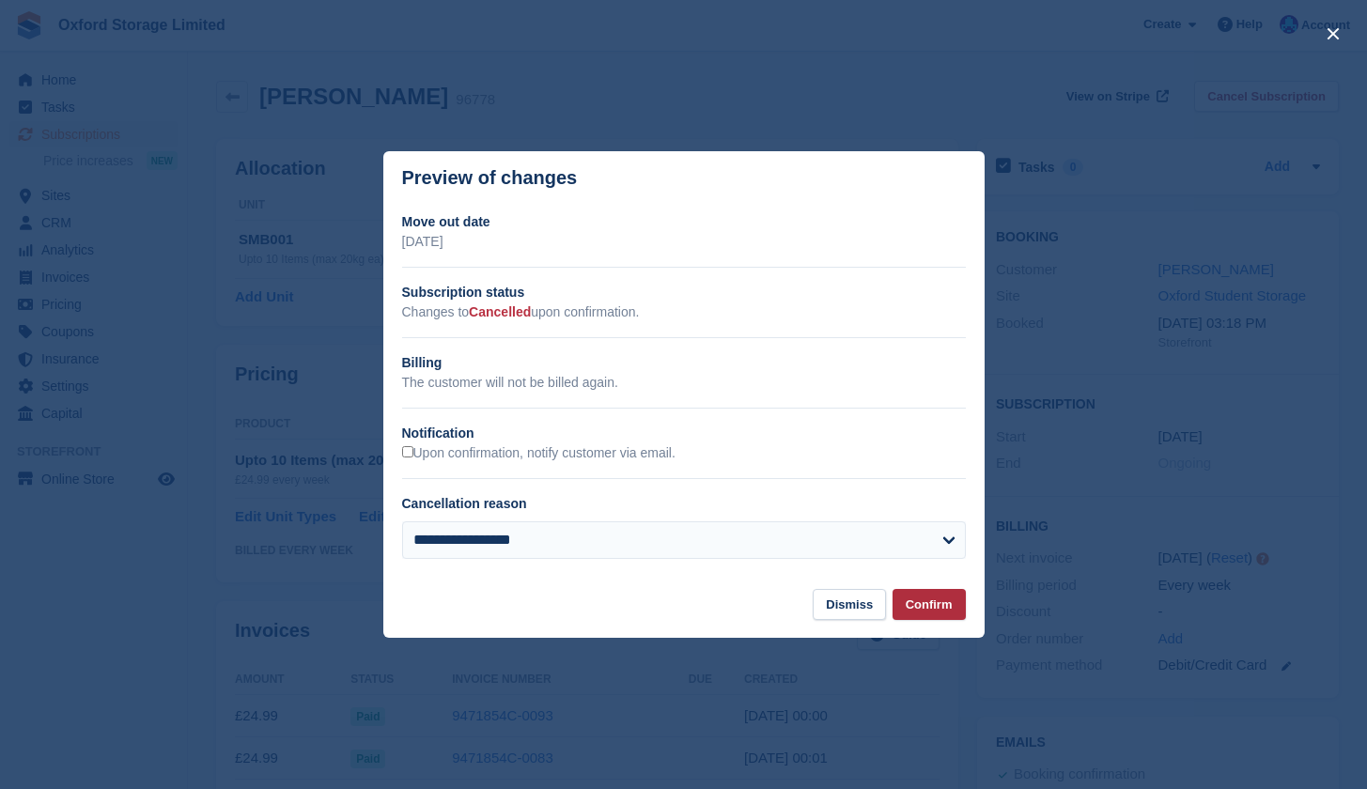
click at [935, 608] on button "Confirm" at bounding box center [928, 604] width 73 height 31
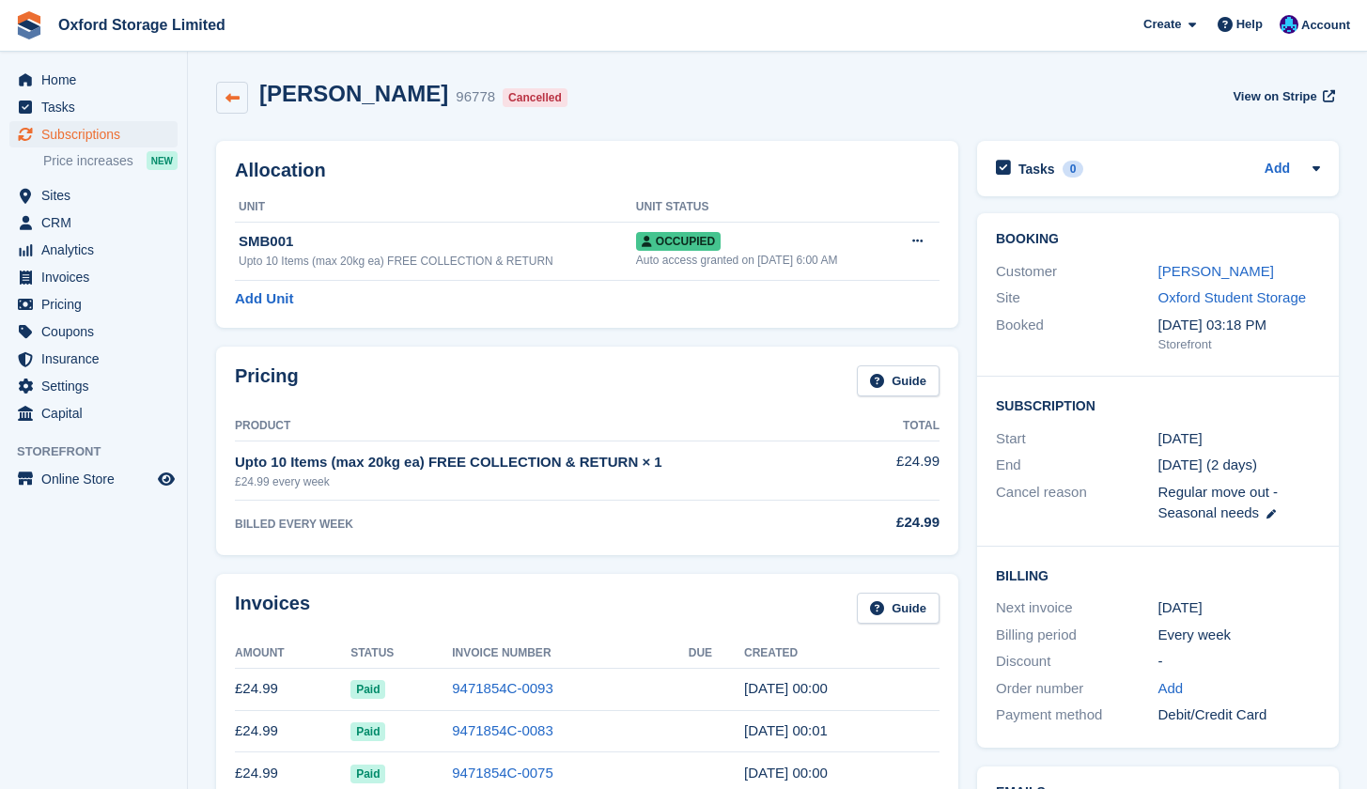
click at [225, 94] on icon at bounding box center [232, 98] width 14 height 14
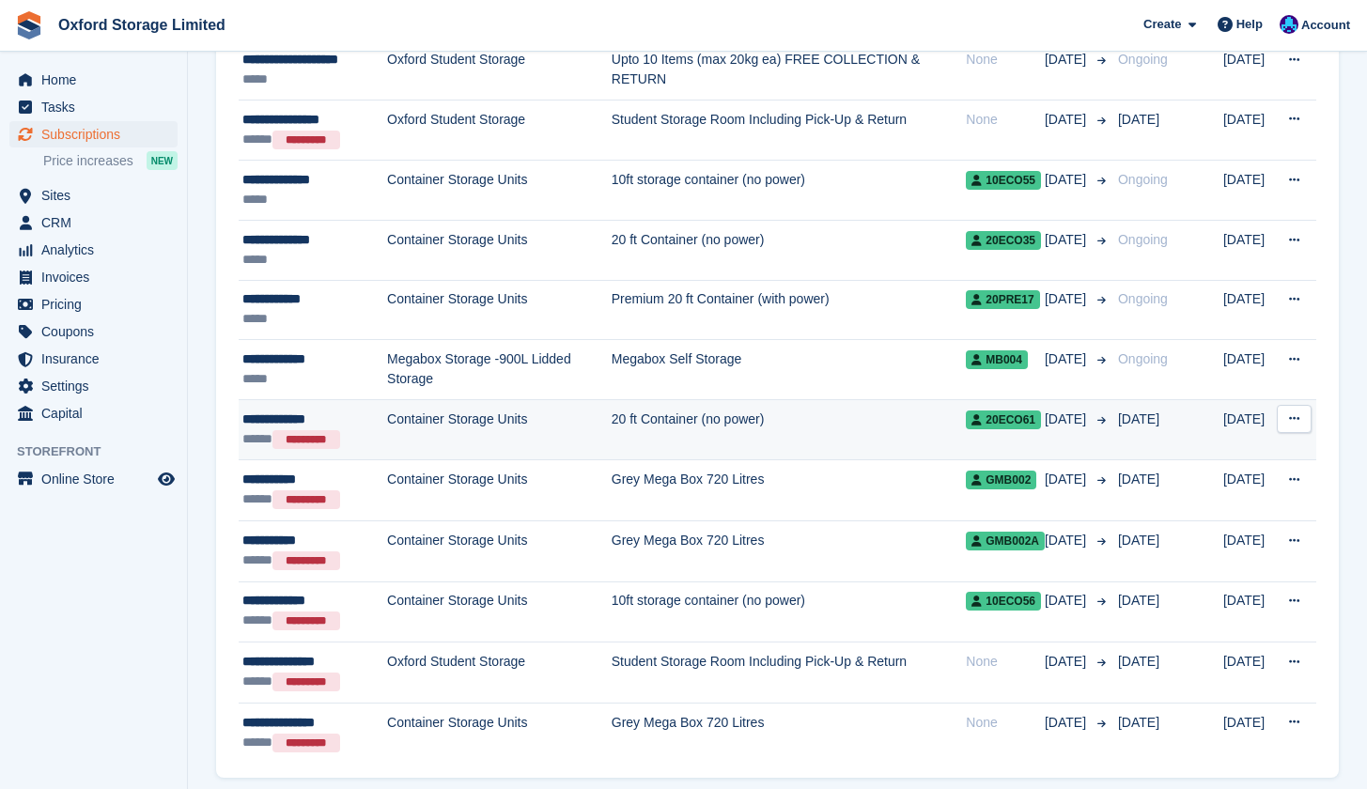
scroll to position [1249, 0]
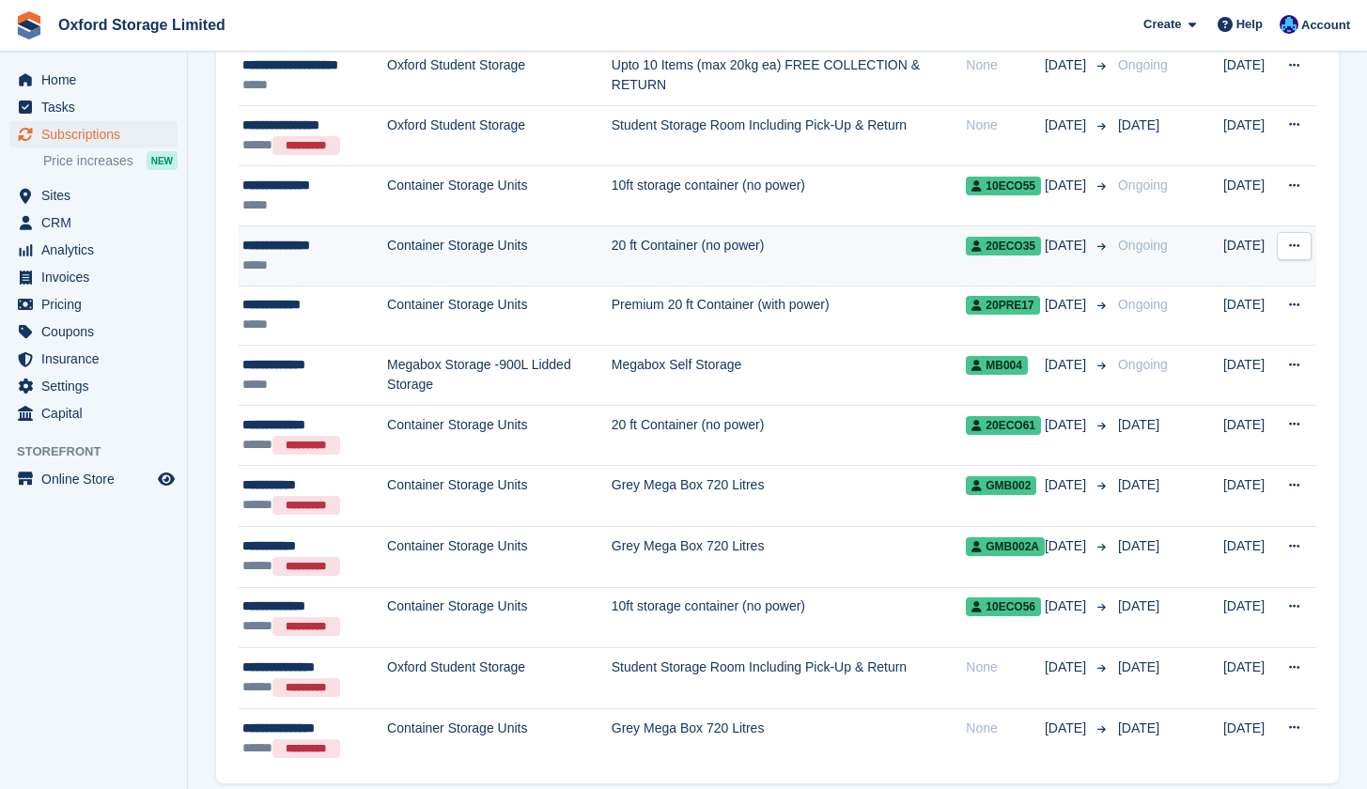
click at [589, 252] on td "Container Storage Units" at bounding box center [499, 255] width 225 height 60
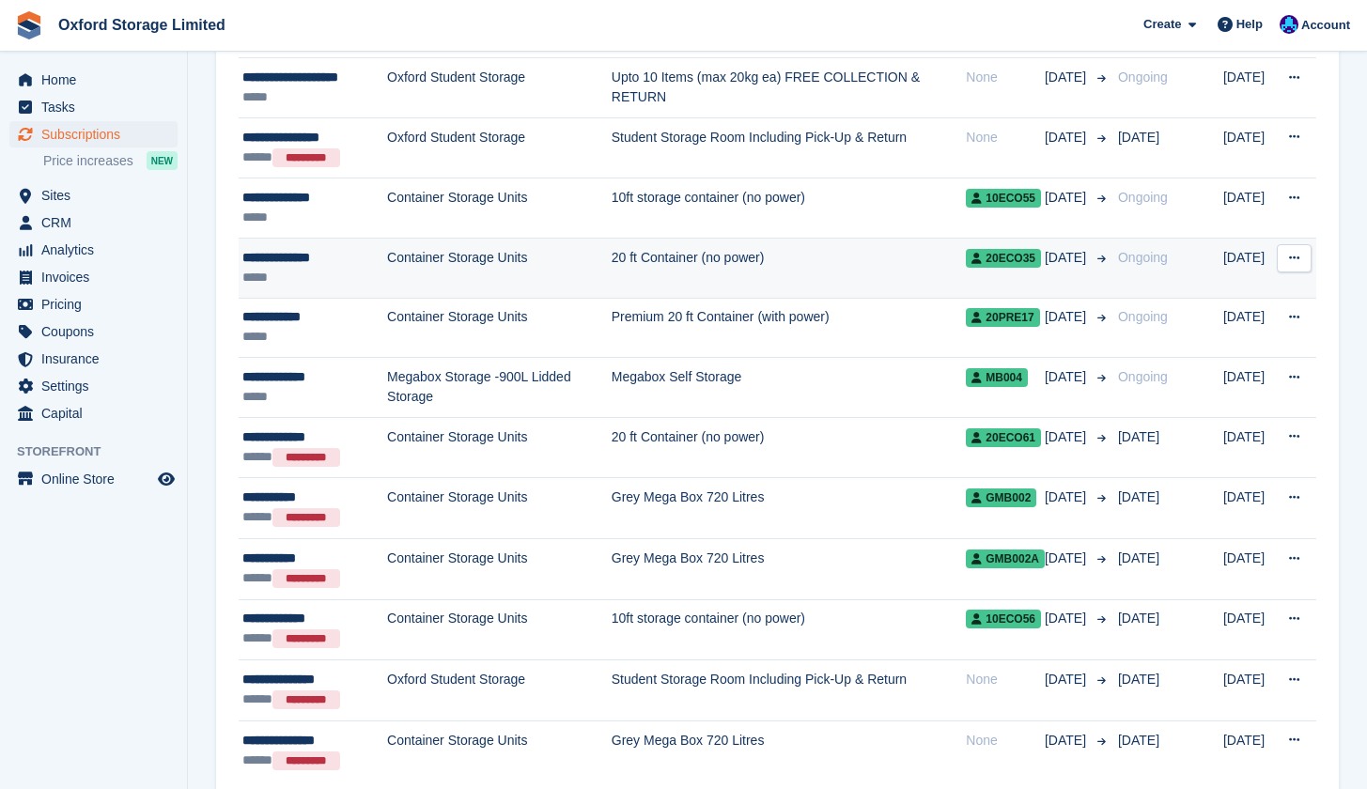
scroll to position [1227, 0]
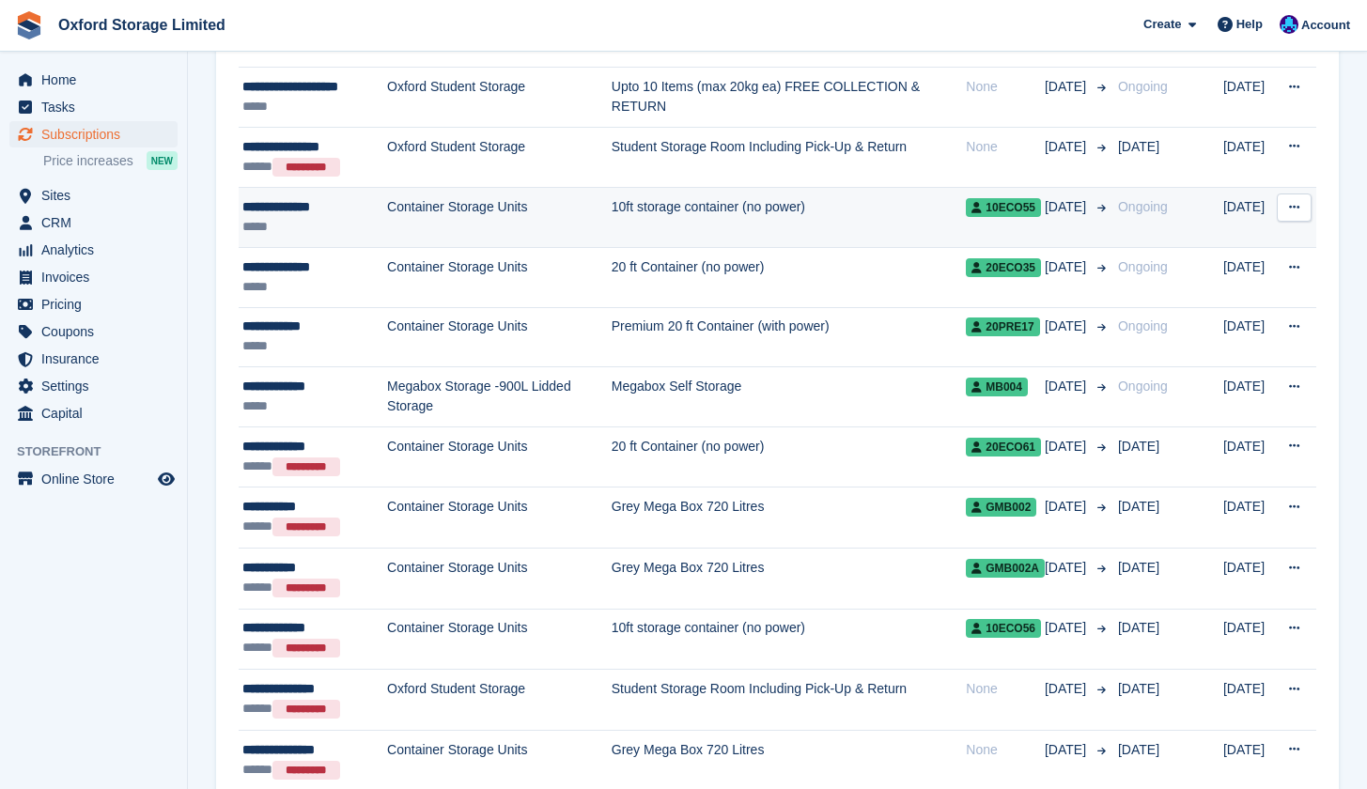
click at [535, 225] on td "Container Storage Units" at bounding box center [499, 218] width 225 height 60
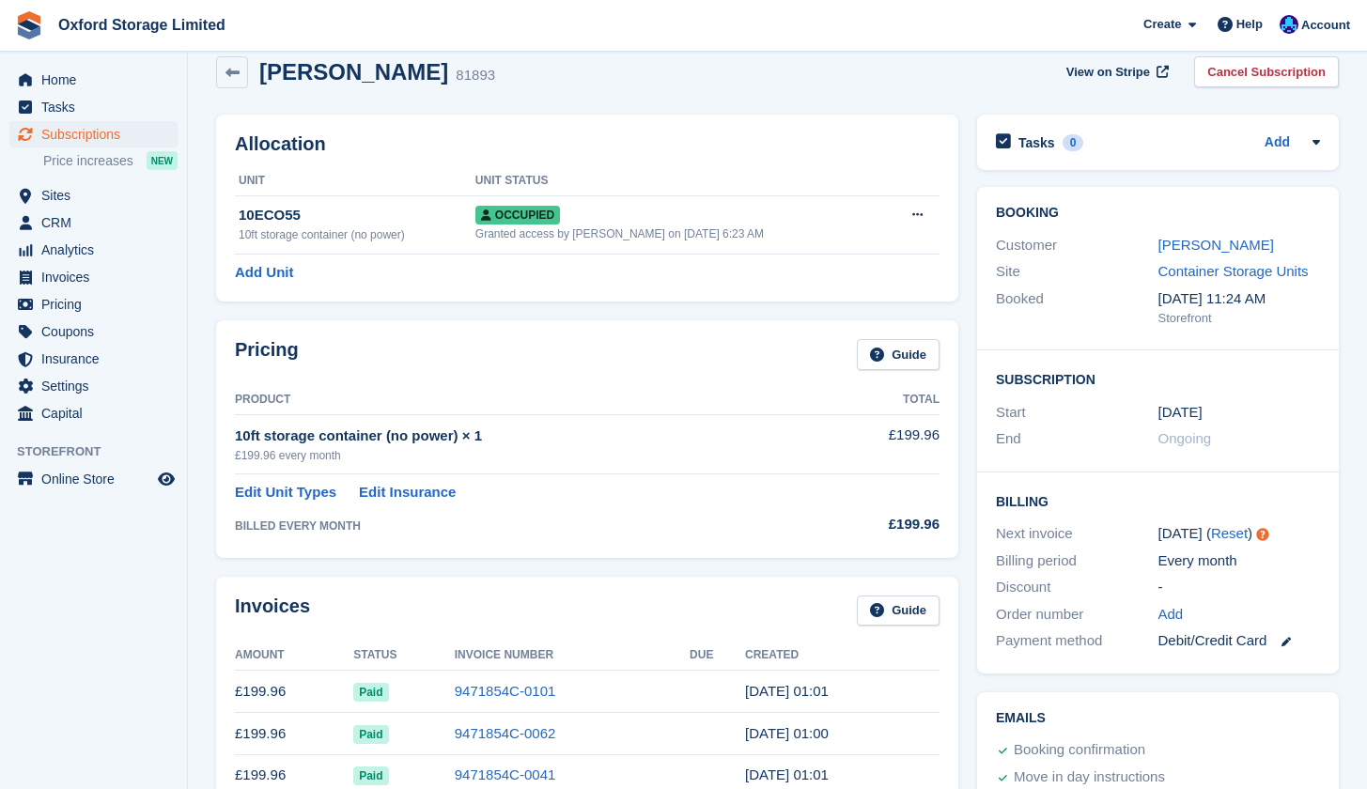
scroll to position [23, 0]
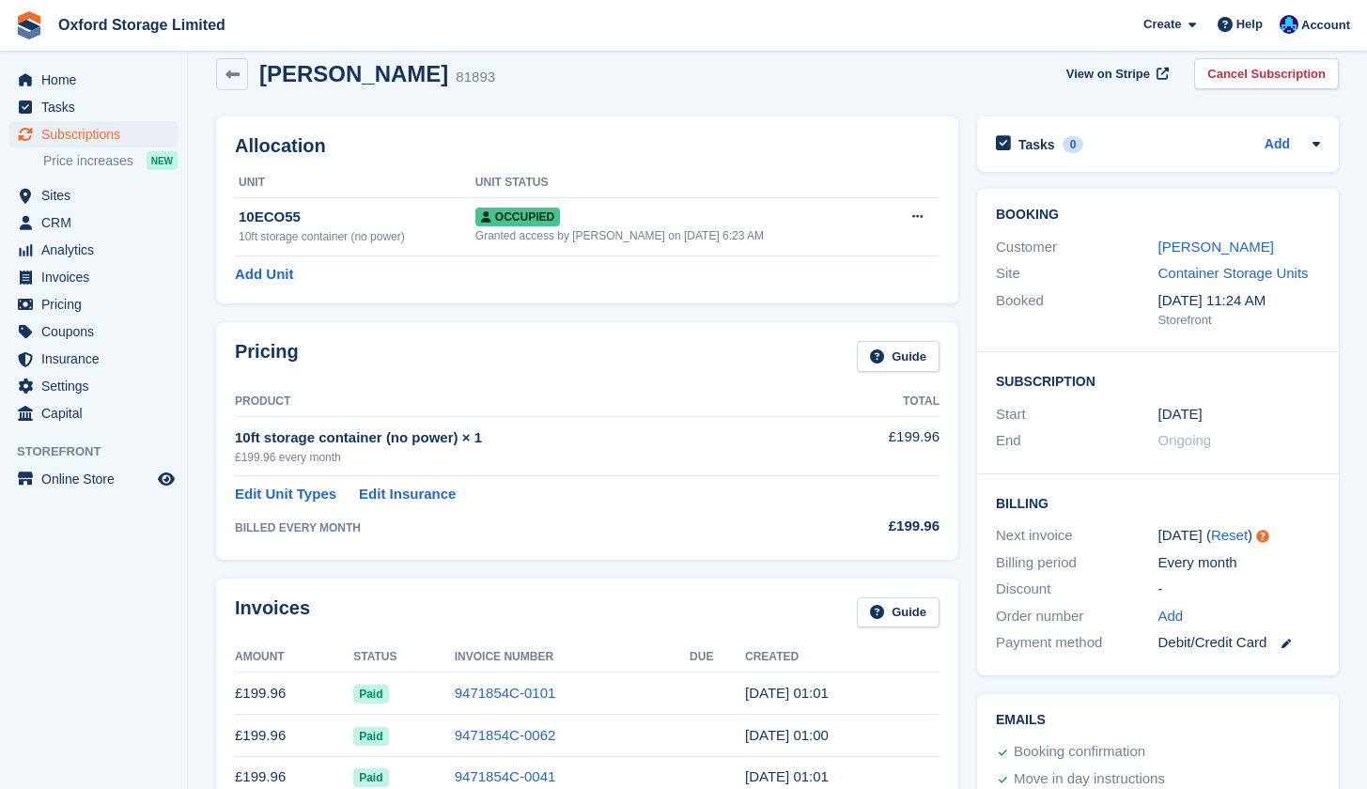
click at [234, 55] on div "William morris 81893 View on Stripe Cancel Subscription" at bounding box center [777, 78] width 1141 height 58
click at [223, 89] on link at bounding box center [232, 74] width 32 height 32
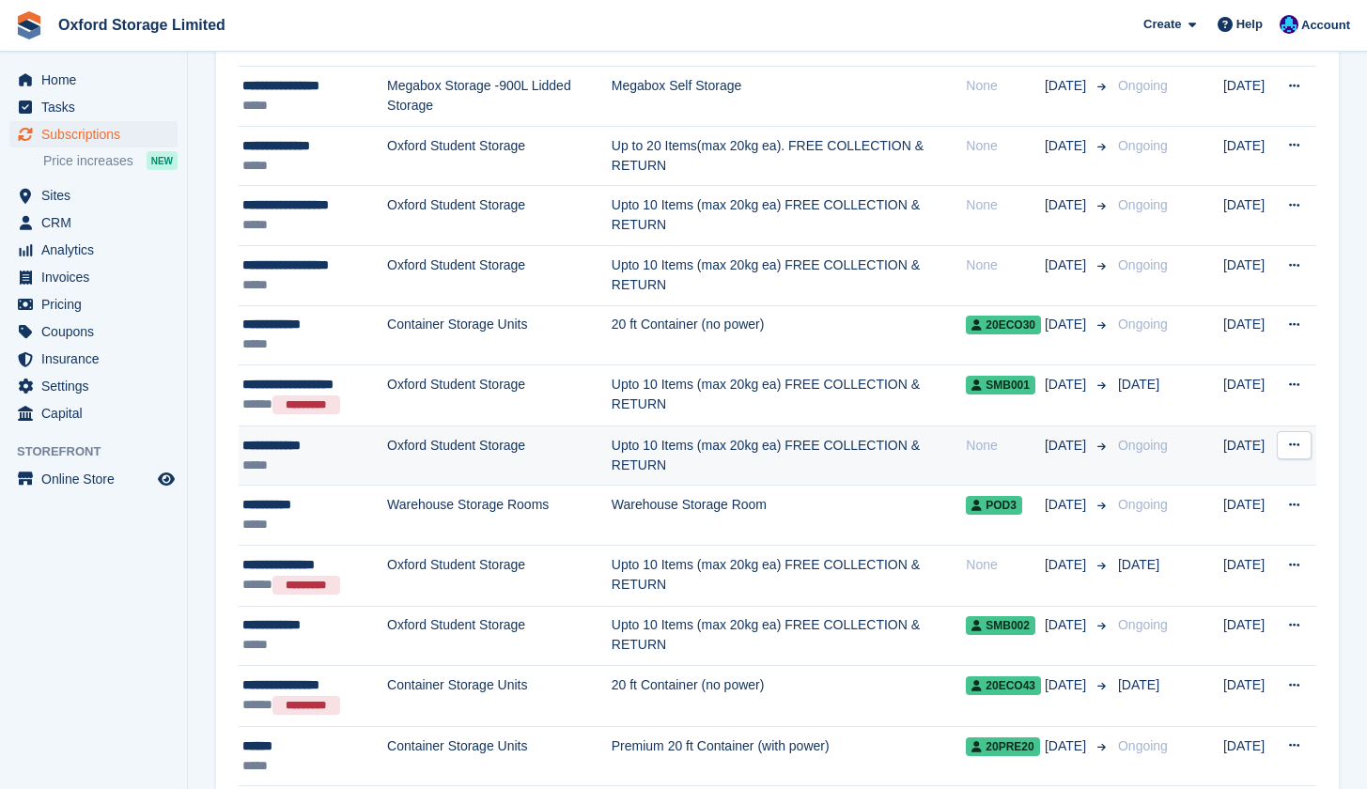
scroll to position [314, 0]
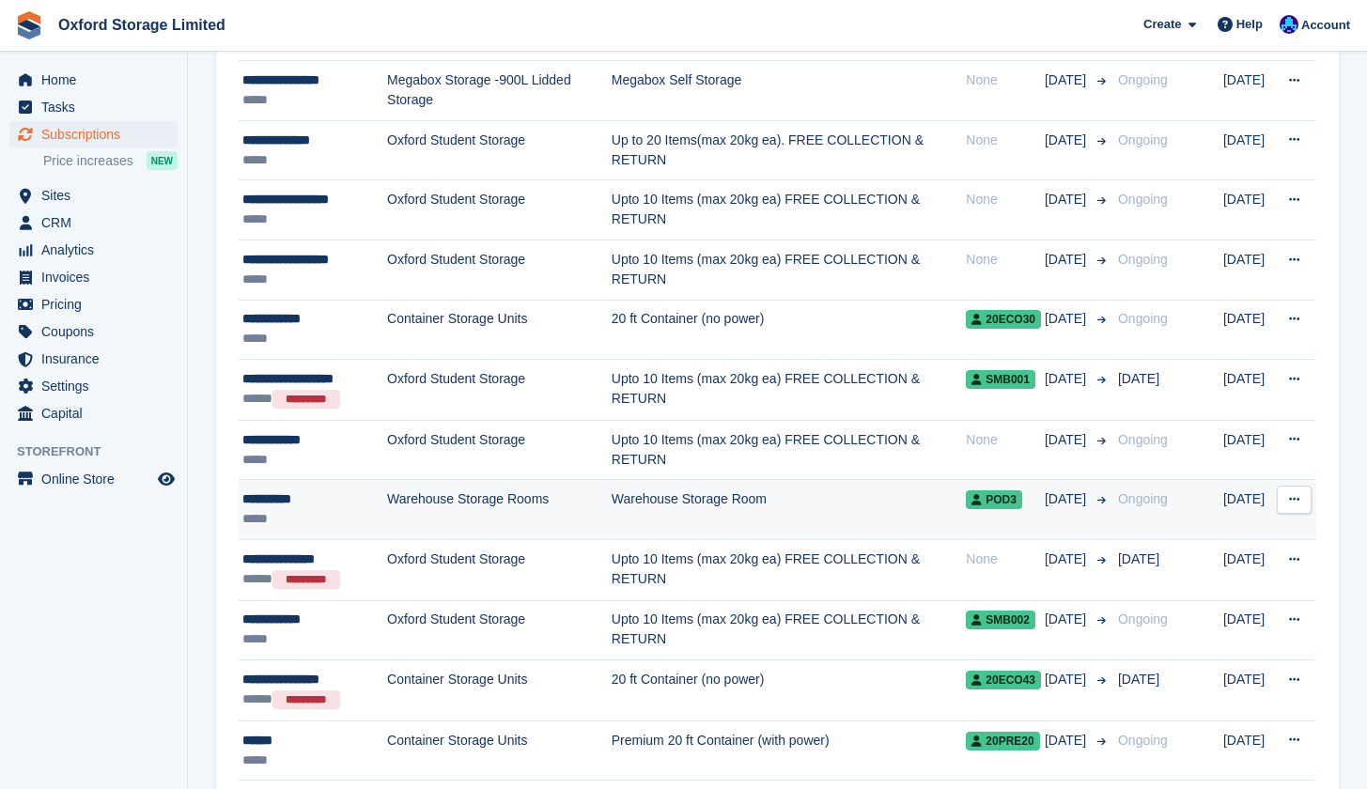
click at [892, 507] on td "Warehouse Storage Room" at bounding box center [789, 510] width 355 height 60
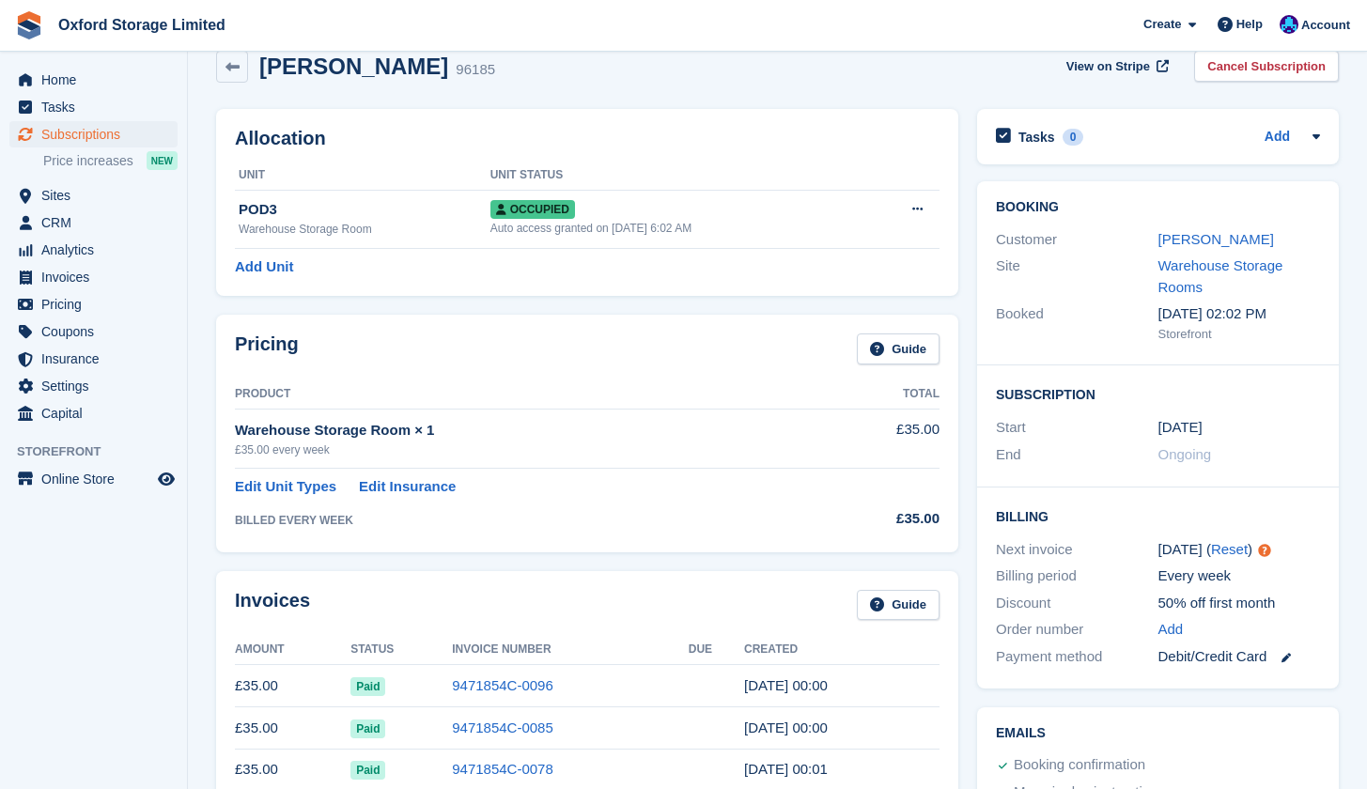
scroll to position [14, 0]
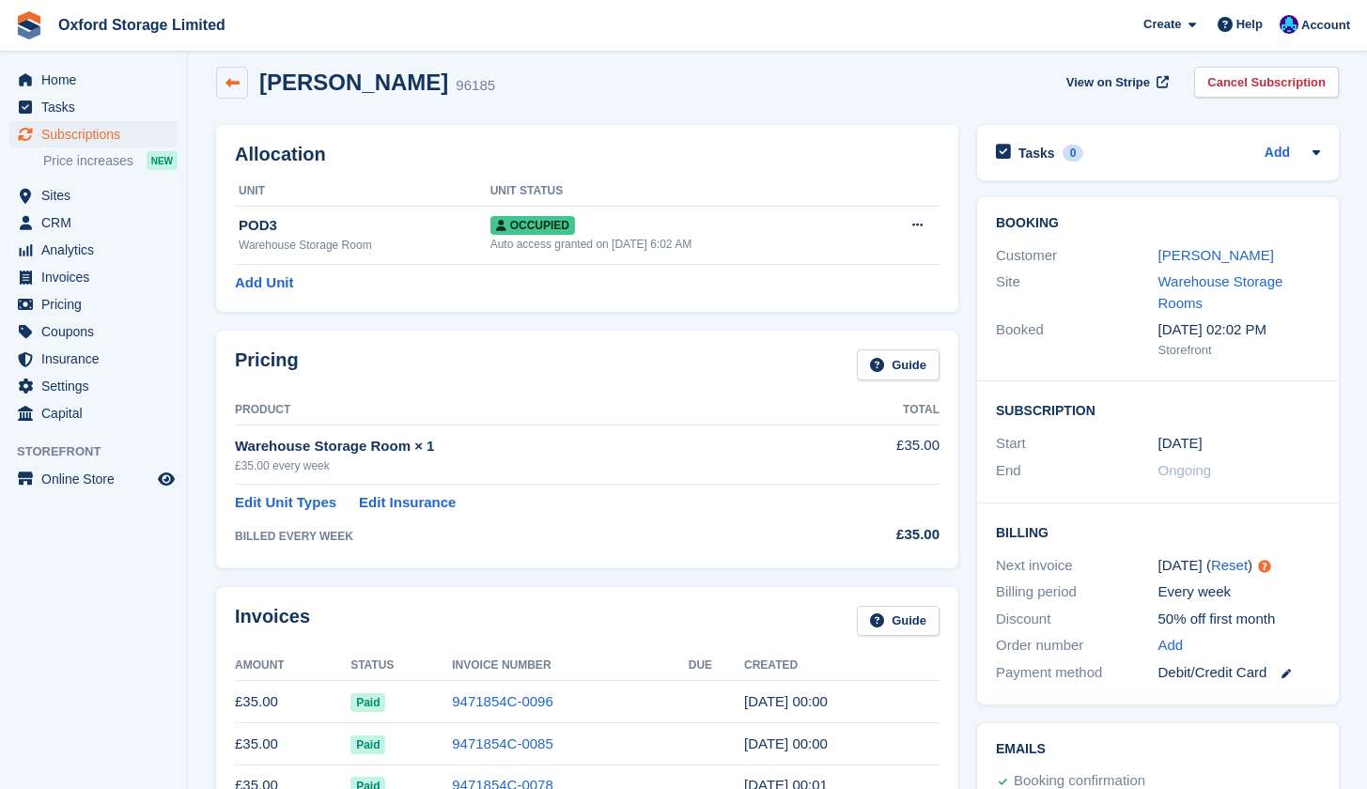
click at [223, 83] on link at bounding box center [232, 83] width 32 height 32
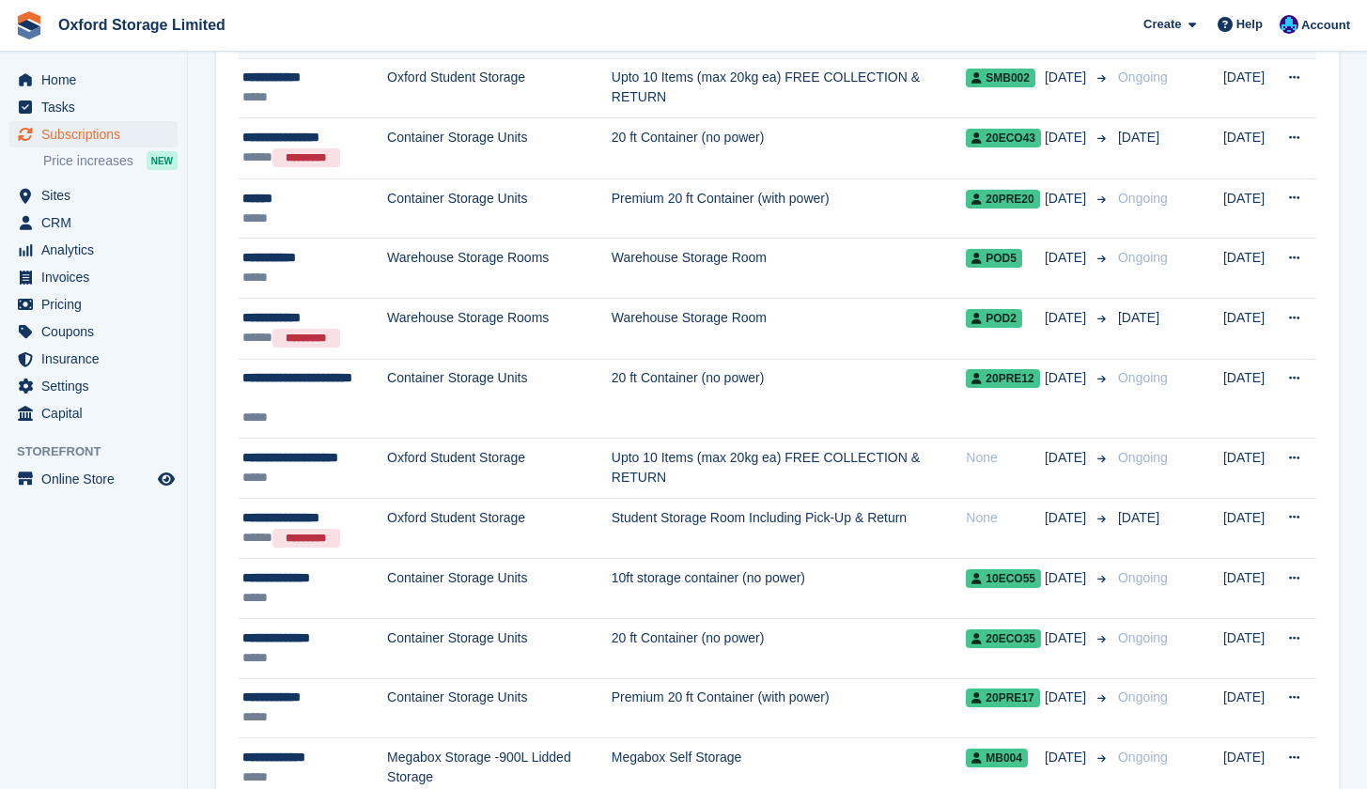
scroll to position [867, 0]
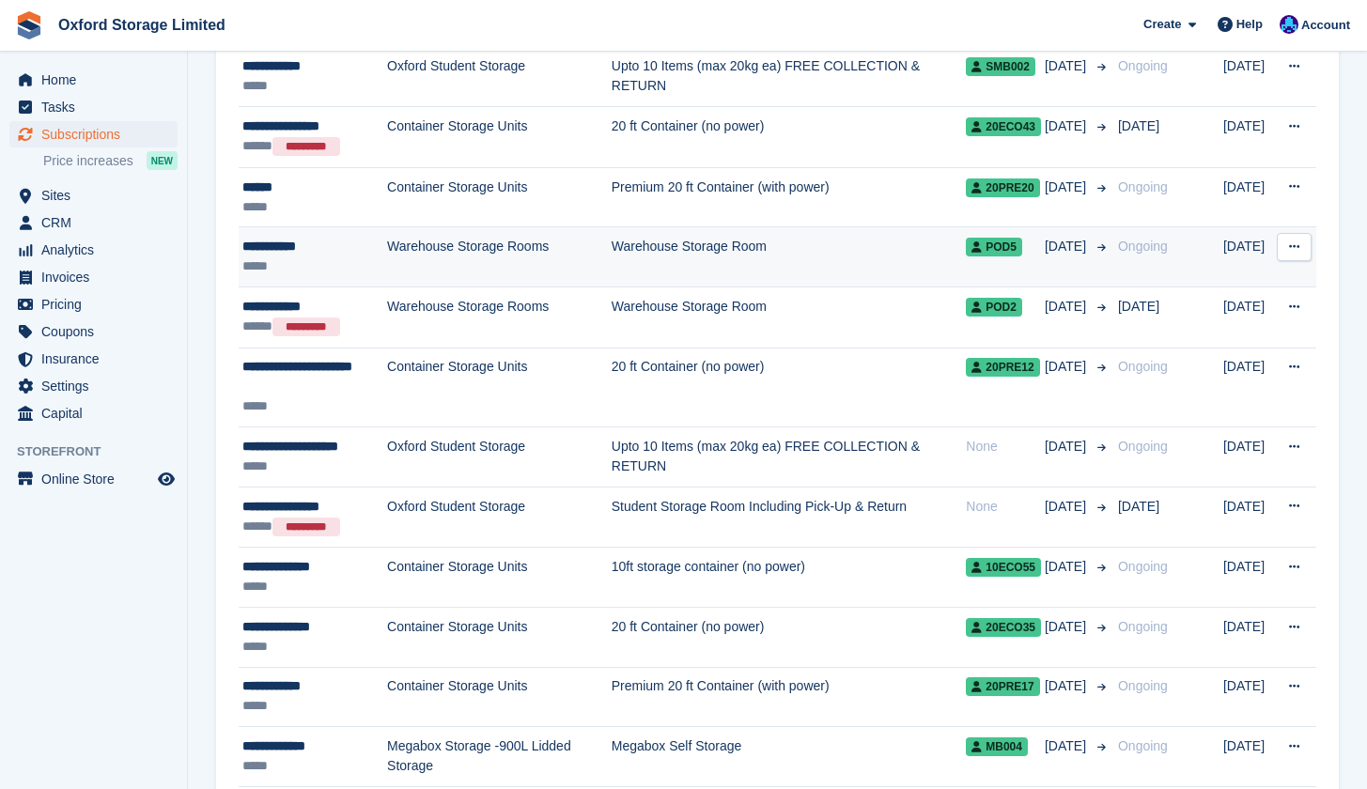
click at [664, 256] on td "Warehouse Storage Room" at bounding box center [789, 257] width 355 height 60
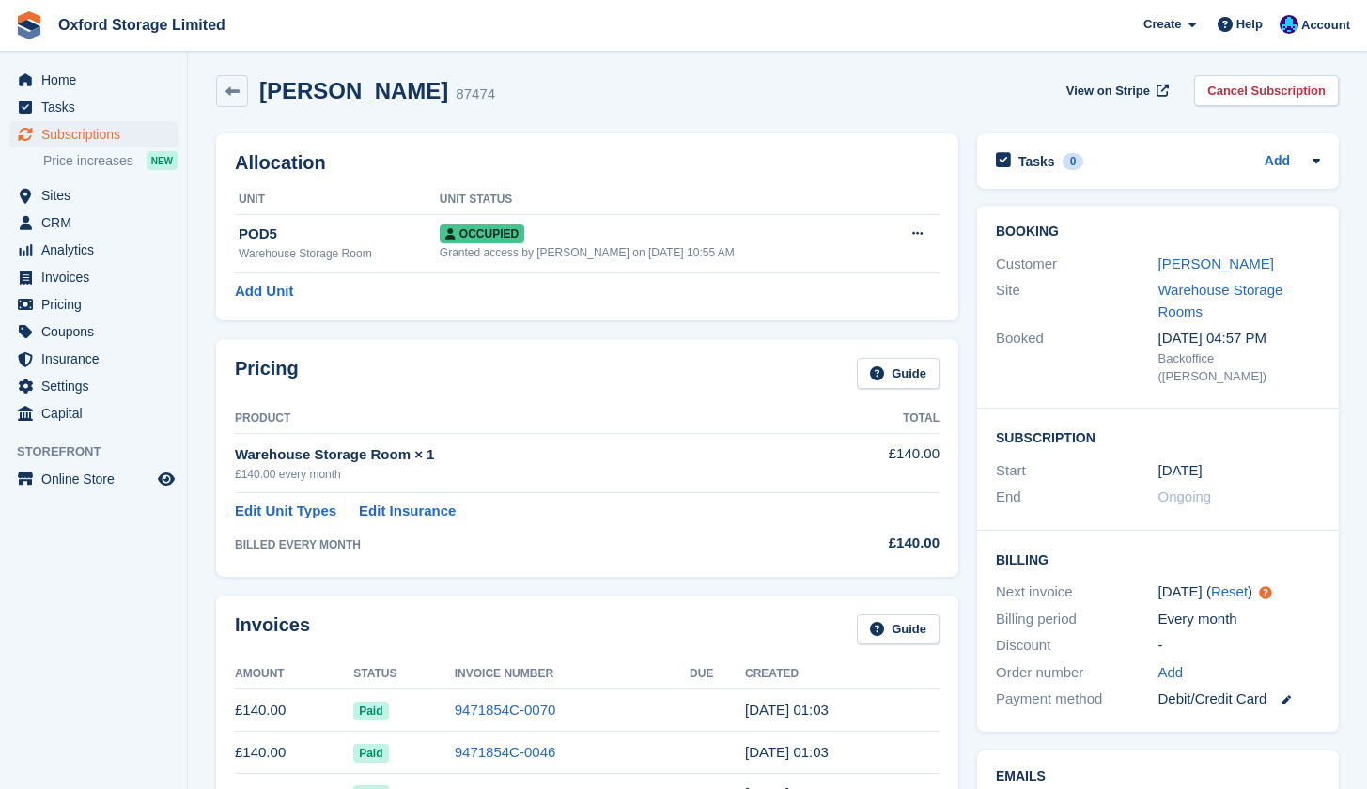
scroll to position [1, 0]
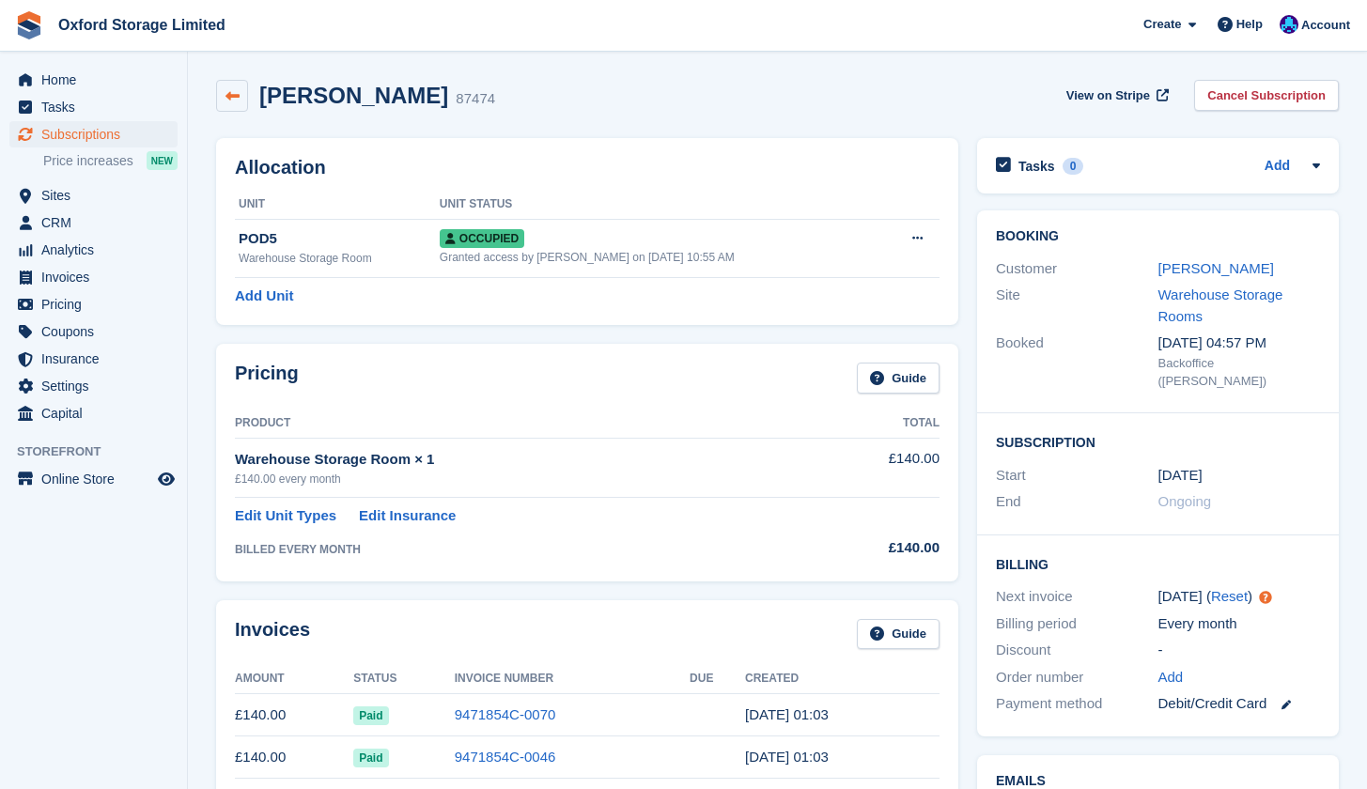
click at [241, 99] on link at bounding box center [232, 96] width 32 height 32
